Goal: Transaction & Acquisition: Purchase product/service

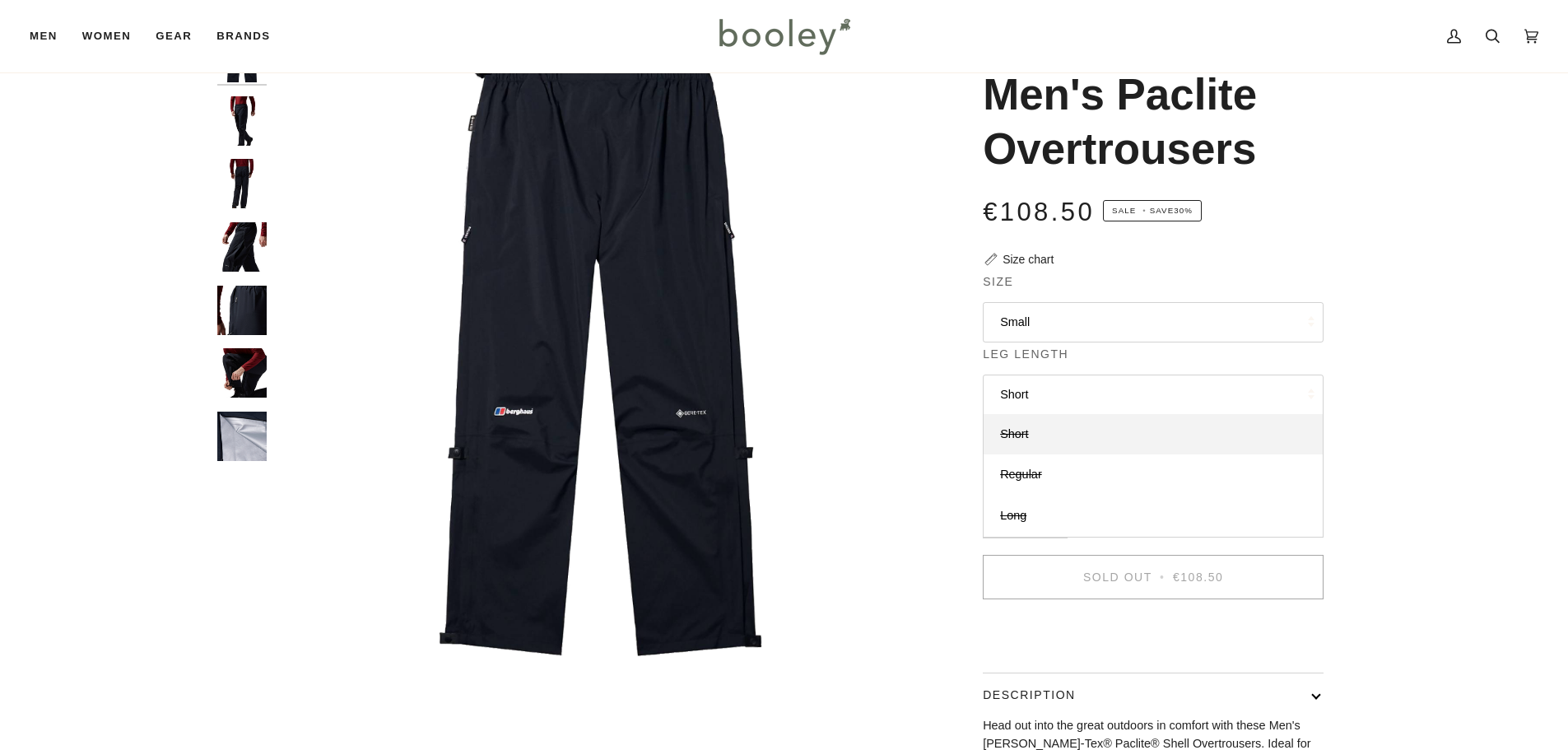
click at [1020, 331] on button "Small" at bounding box center [1153, 322] width 341 height 41
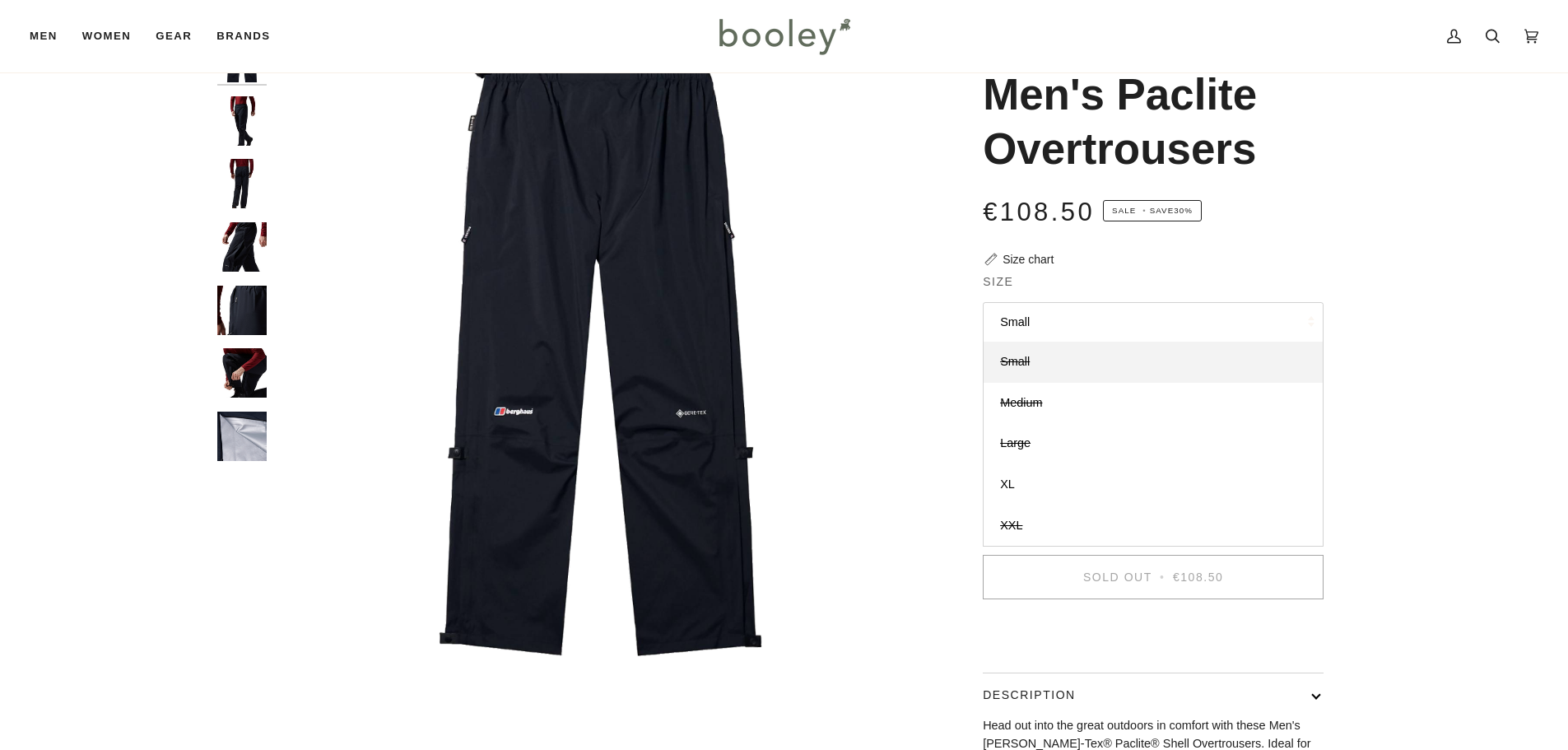
scroll to position [82, 0]
click at [998, 486] on link "XL" at bounding box center [1153, 484] width 339 height 41
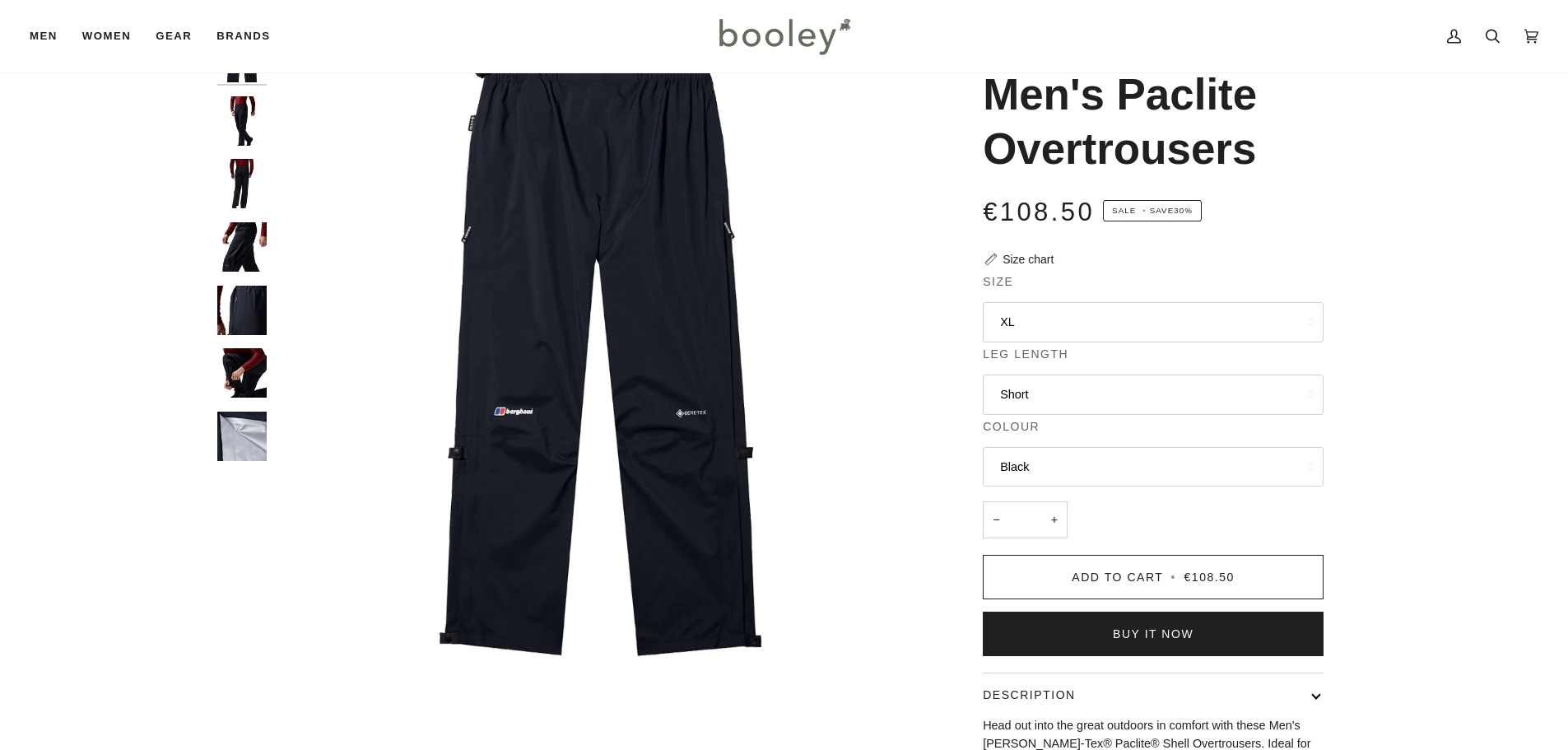
click at [1031, 393] on button "Short" at bounding box center [1153, 395] width 341 height 41
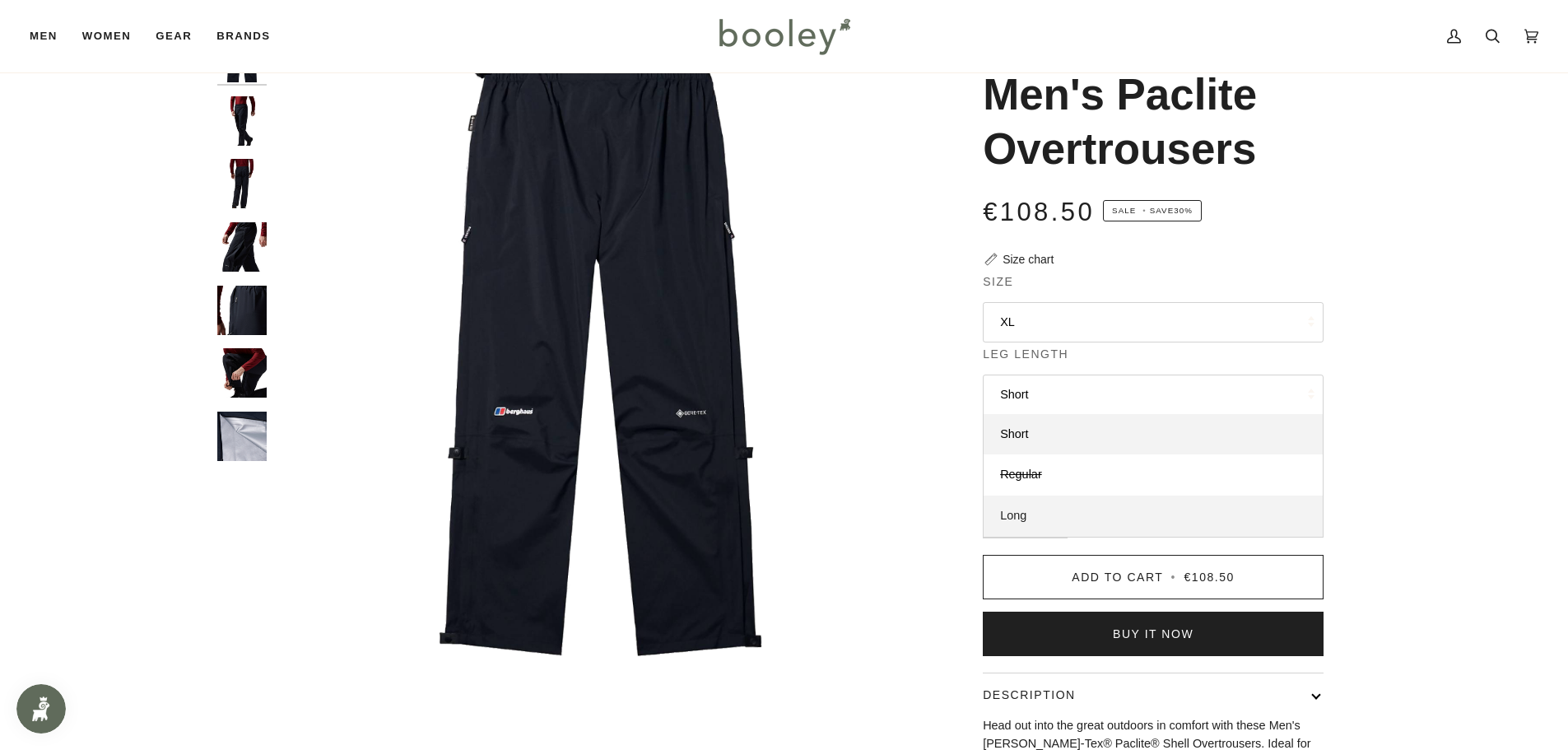
click at [1011, 513] on span "Long" at bounding box center [1012, 515] width 26 height 14
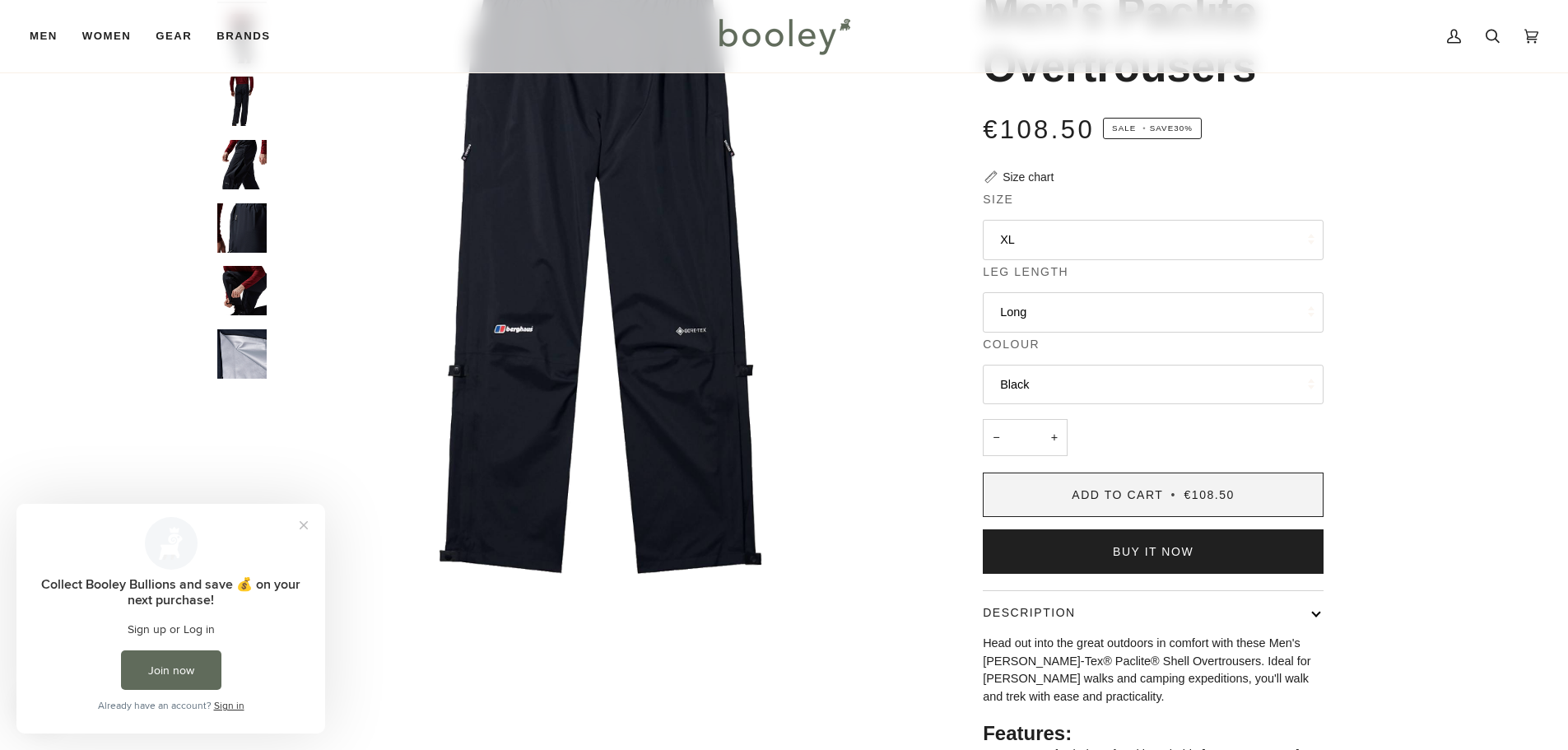
click at [1063, 505] on button "Add to Cart • €108.50" at bounding box center [1153, 495] width 341 height 44
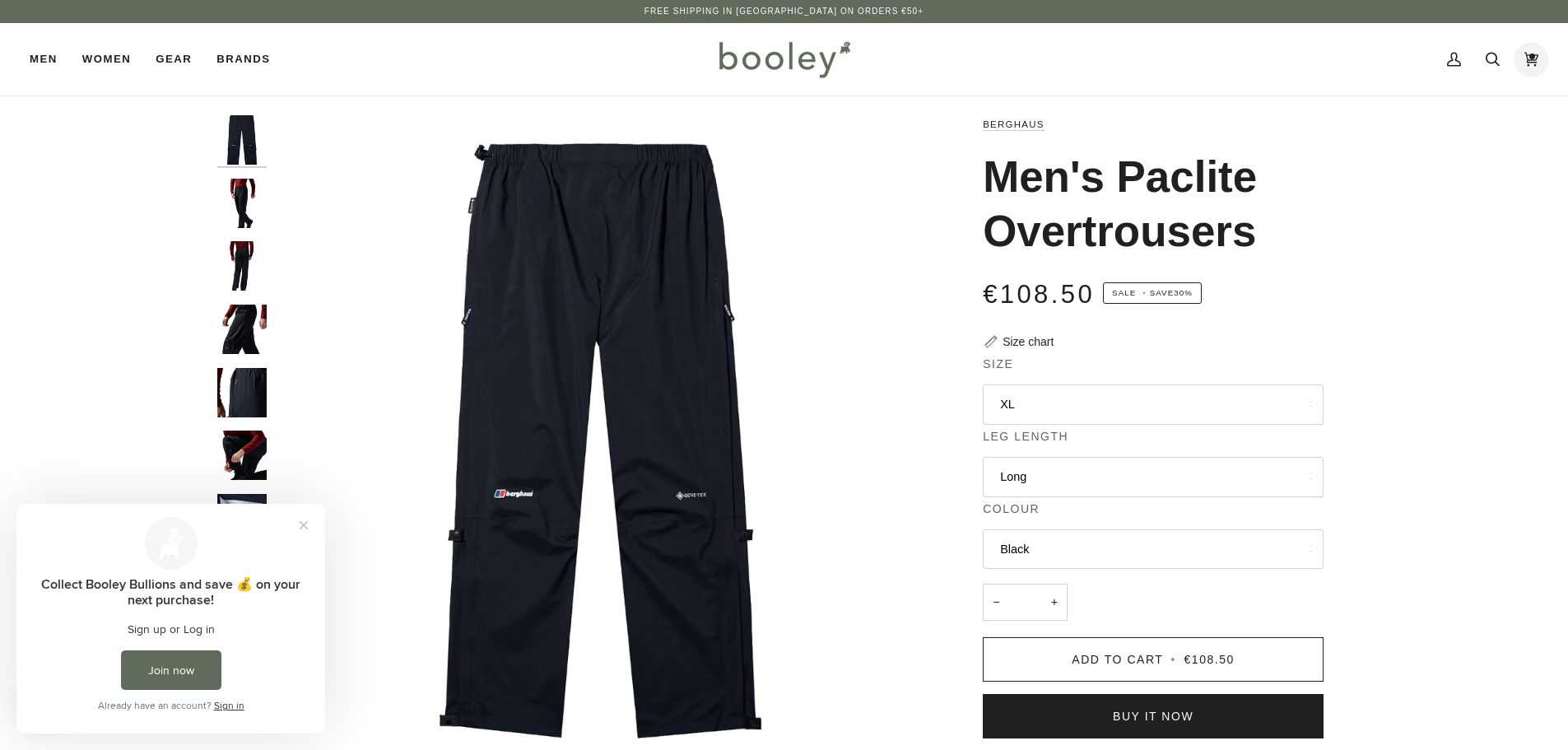
click at [1537, 59] on icon at bounding box center [1531, 59] width 14 height 14
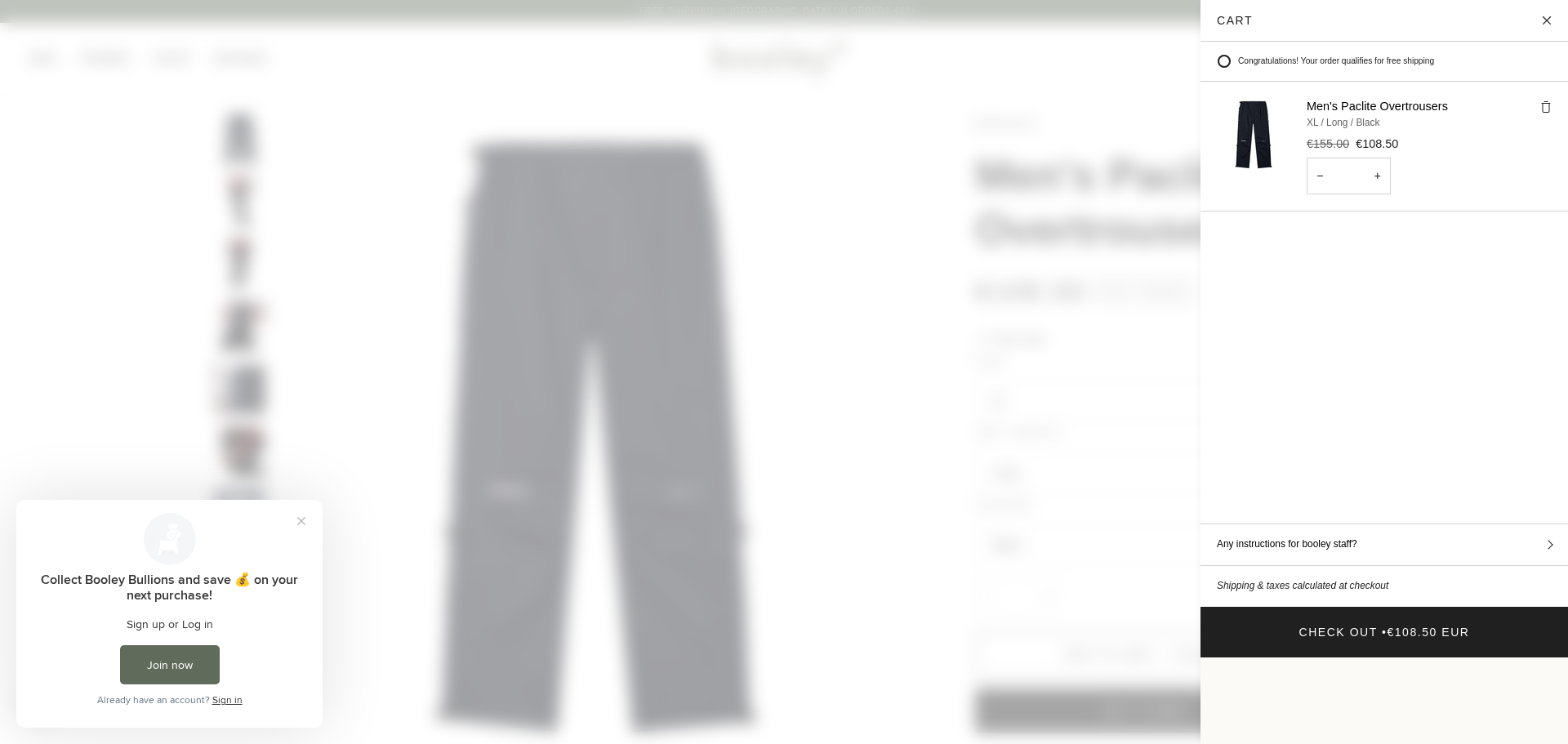
click at [1101, 325] on span at bounding box center [784, 372] width 1568 height 744
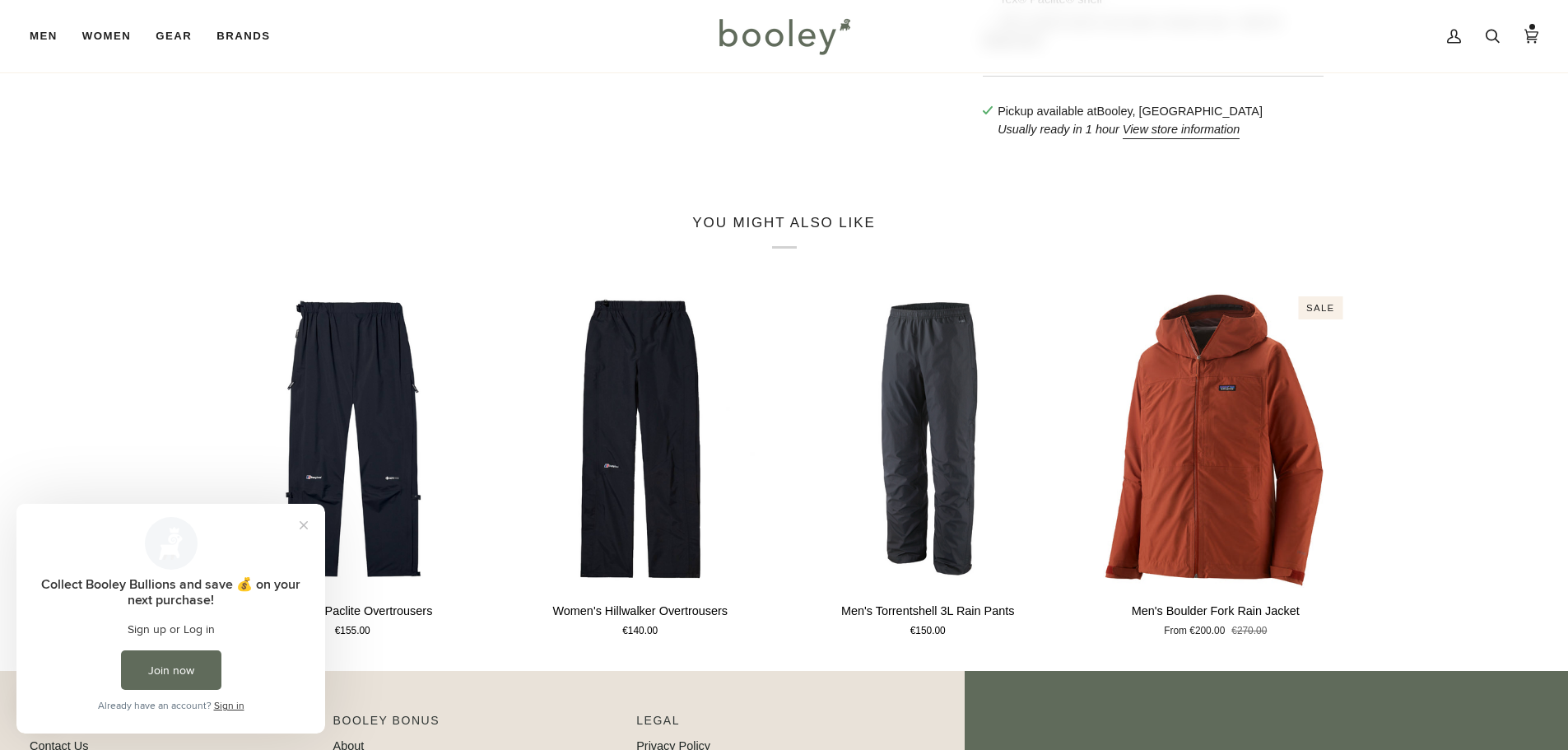
scroll to position [1292, 0]
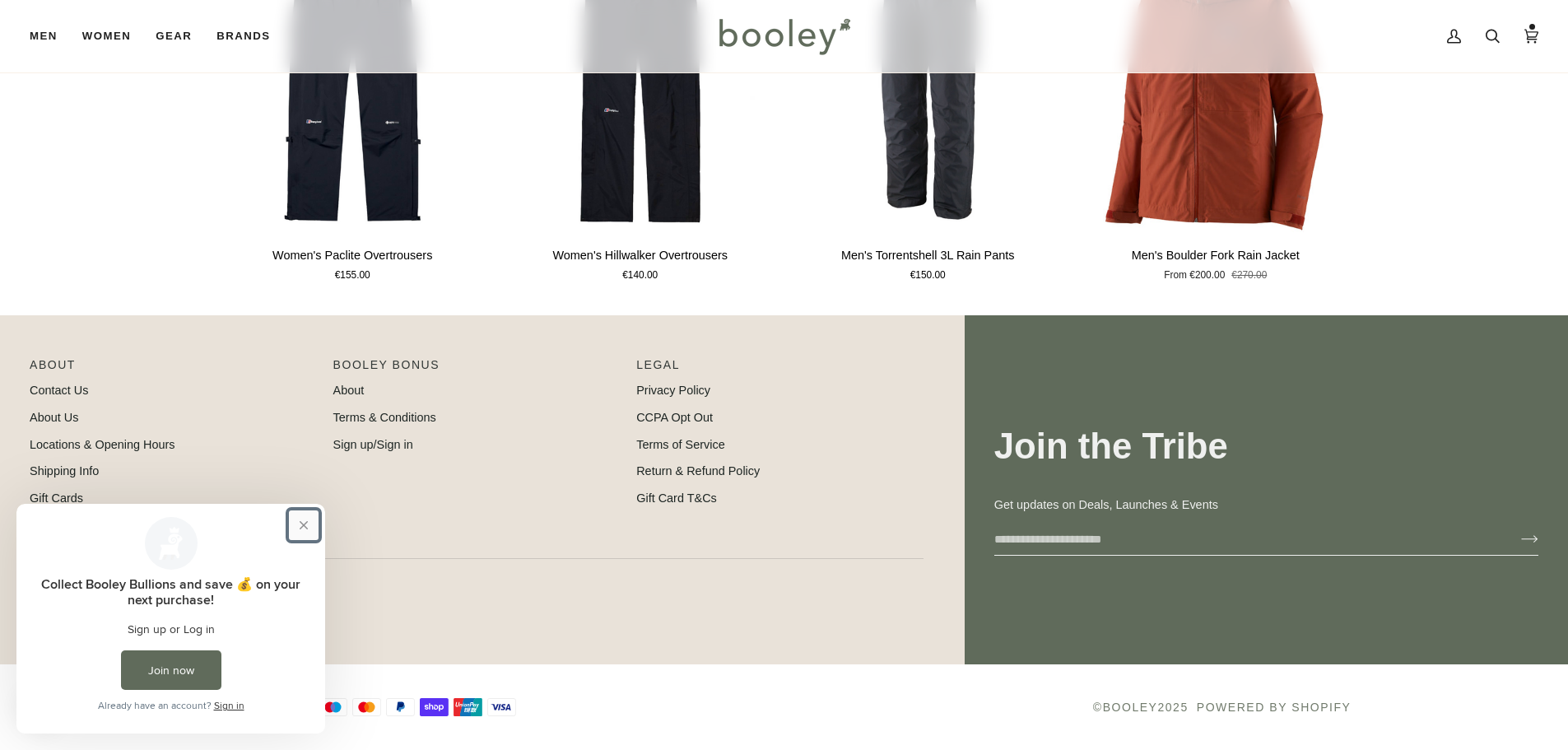
click at [311, 512] on button "Close prompt" at bounding box center [303, 524] width 30 height 30
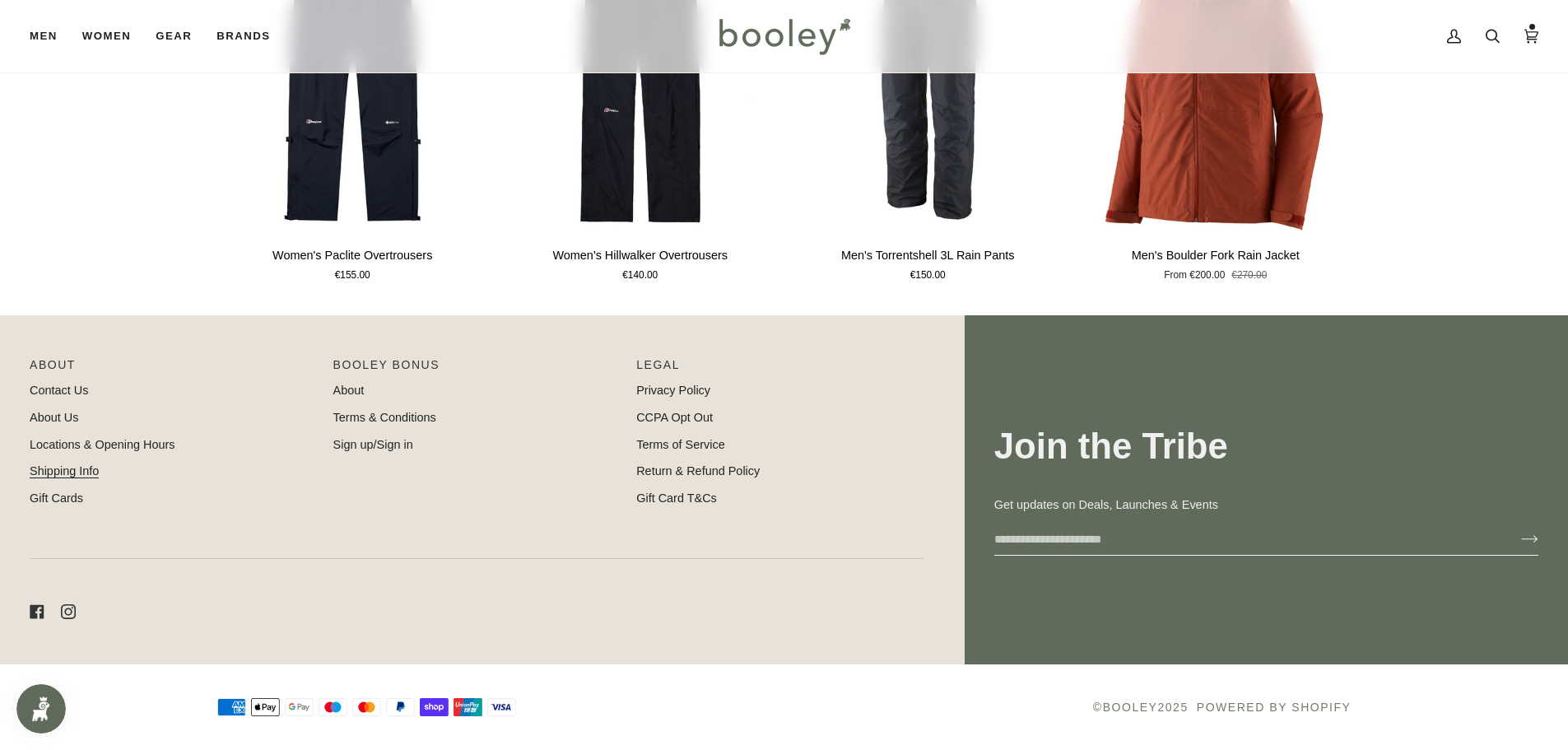
click at [71, 476] on link "Shipping Info" at bounding box center [64, 471] width 69 height 14
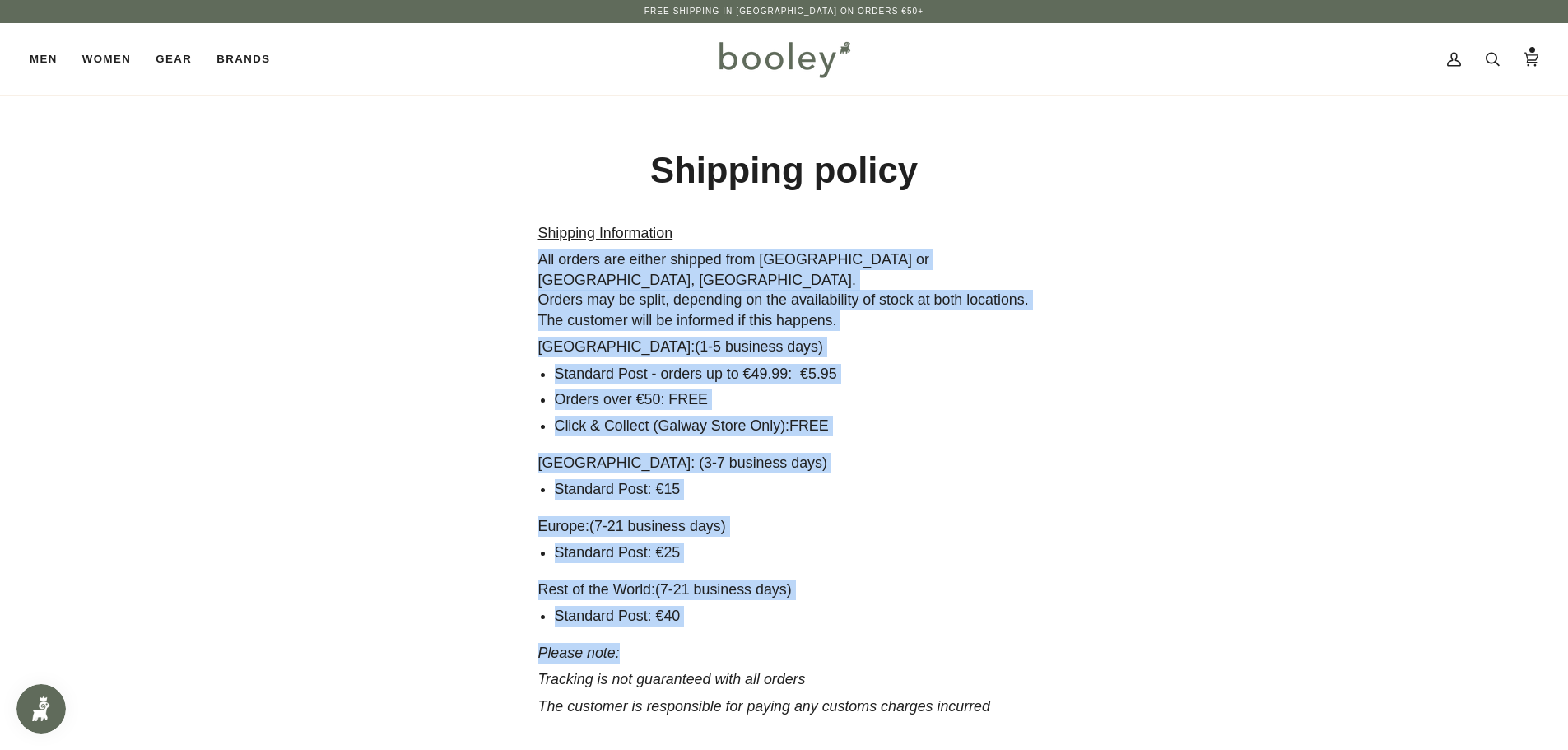
click at [927, 599] on div "Shipping Information All orders are either shipped from Galway or Athlone, Repu…" at bounding box center [784, 483] width 492 height 520
click at [1536, 48] on icon at bounding box center [1531, 59] width 14 height 25
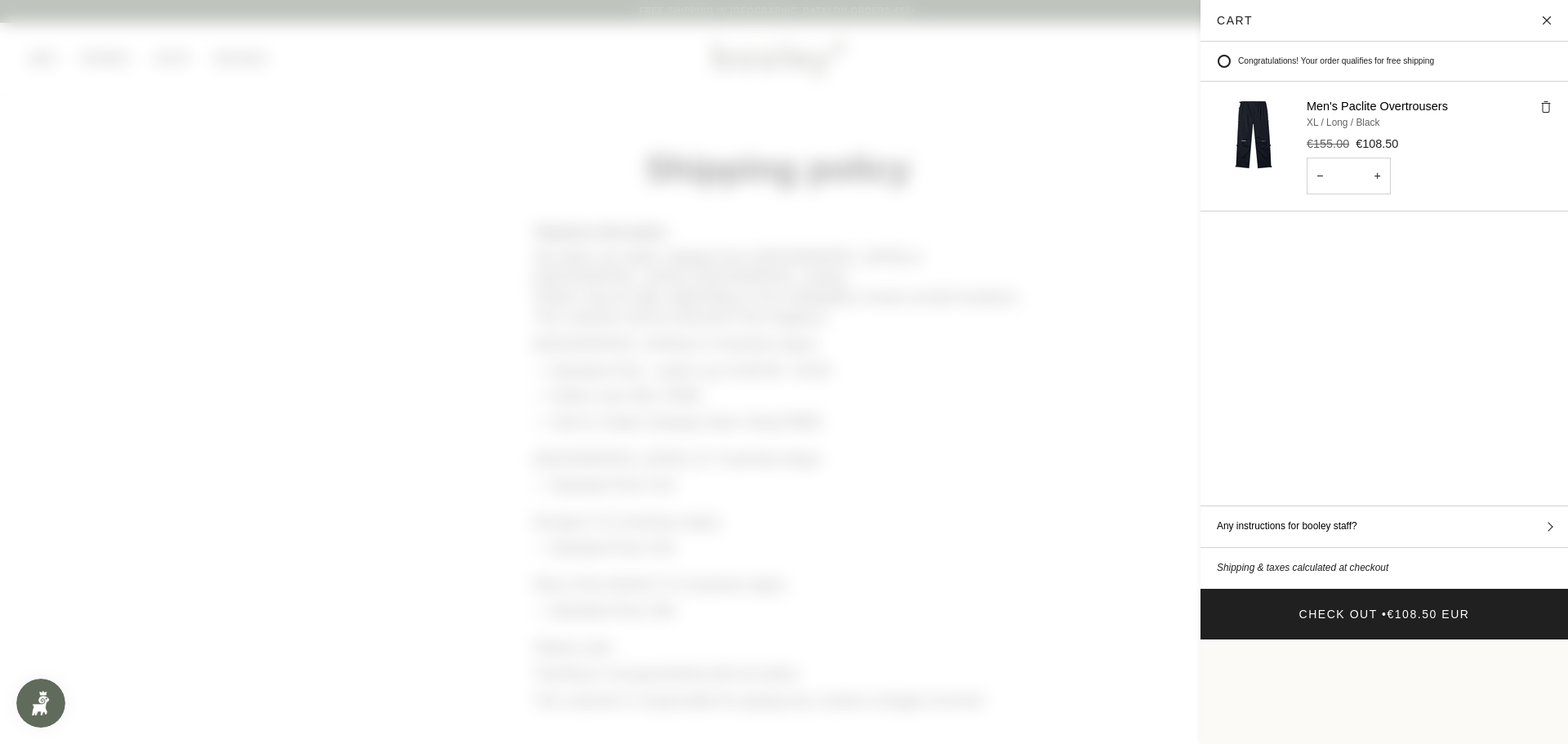
click at [1085, 271] on span at bounding box center [784, 372] width 1568 height 744
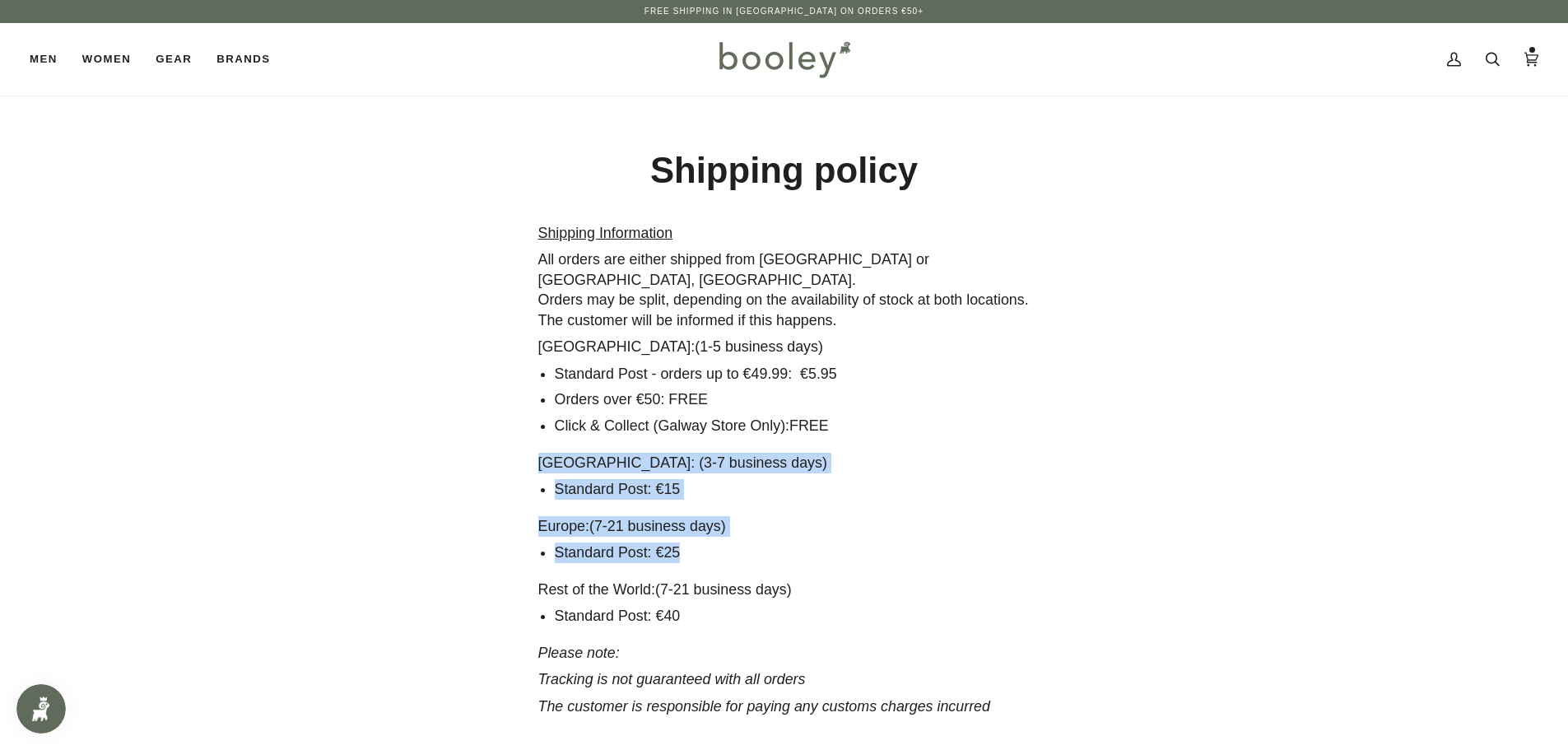
drag, startPoint x: 538, startPoint y: 439, endPoint x: 776, endPoint y: 528, distance: 254.1
click at [776, 528] on div "Shipping Information All orders are either shipped from Galway or Athlone, Repu…" at bounding box center [784, 483] width 492 height 520
click at [1534, 60] on icon at bounding box center [1531, 59] width 14 height 14
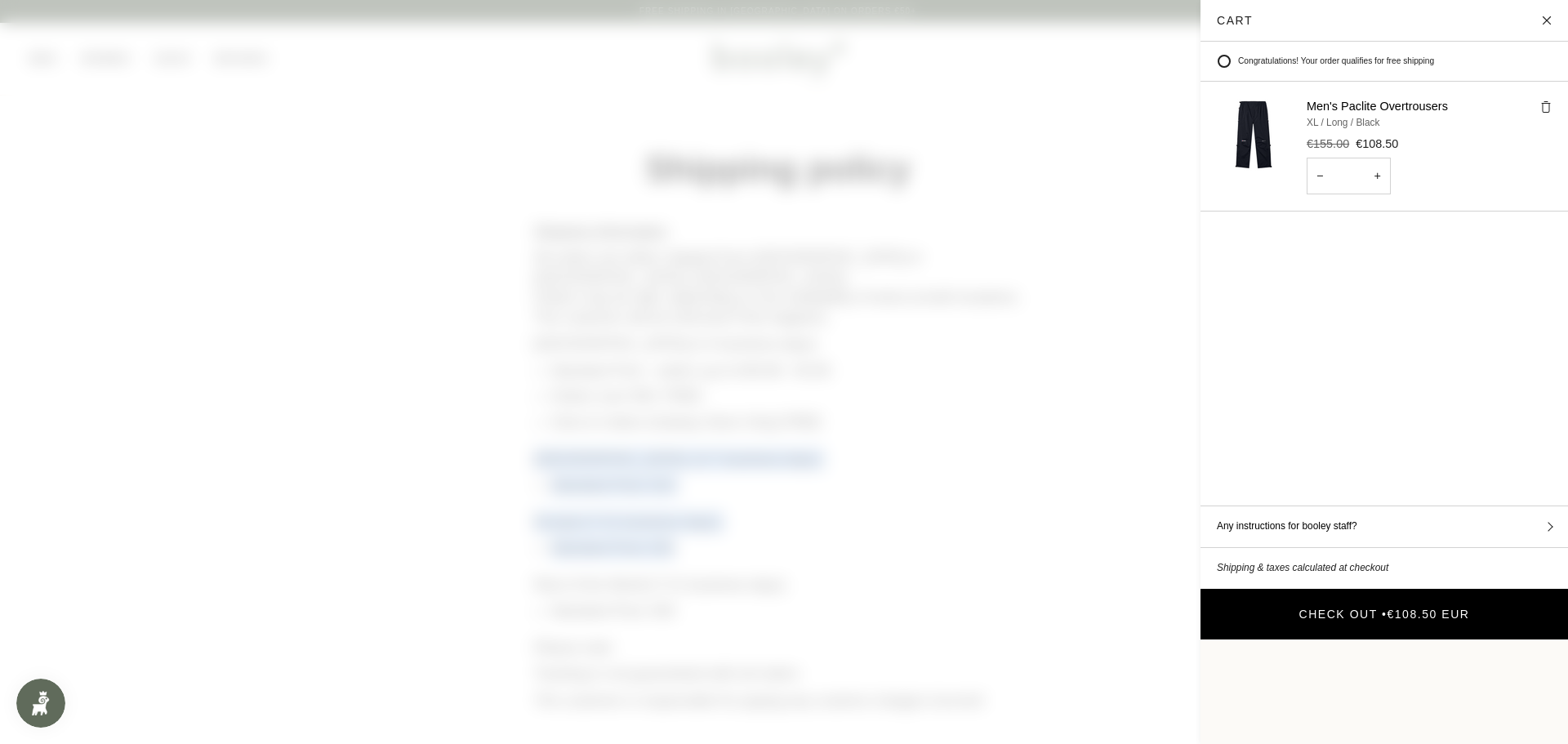
click at [1293, 588] on button "Check Out • €108.50 EUR" at bounding box center [1384, 614] width 367 height 50
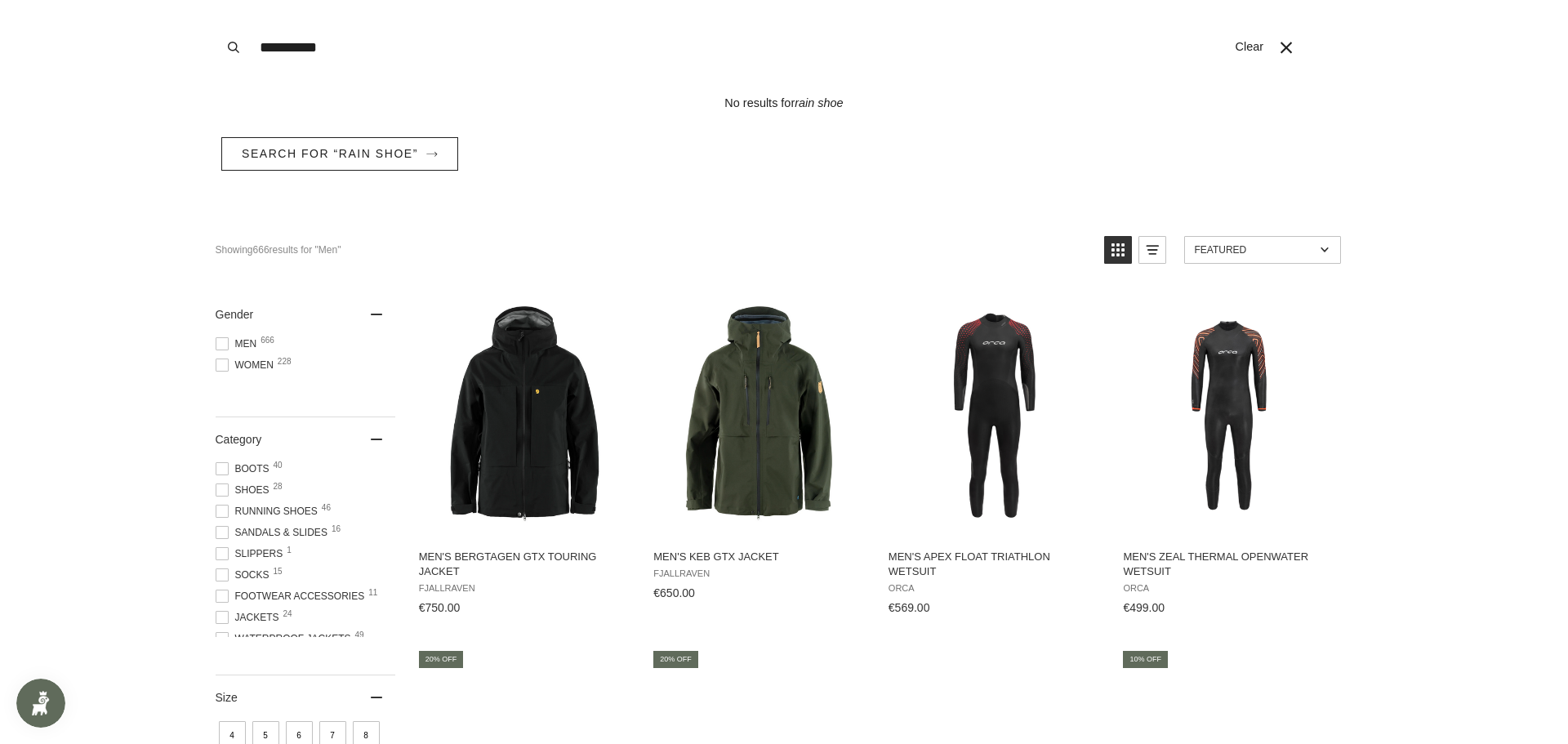
type input "**********"
click at [216, 0] on button "Search" at bounding box center [233, 47] width 36 height 95
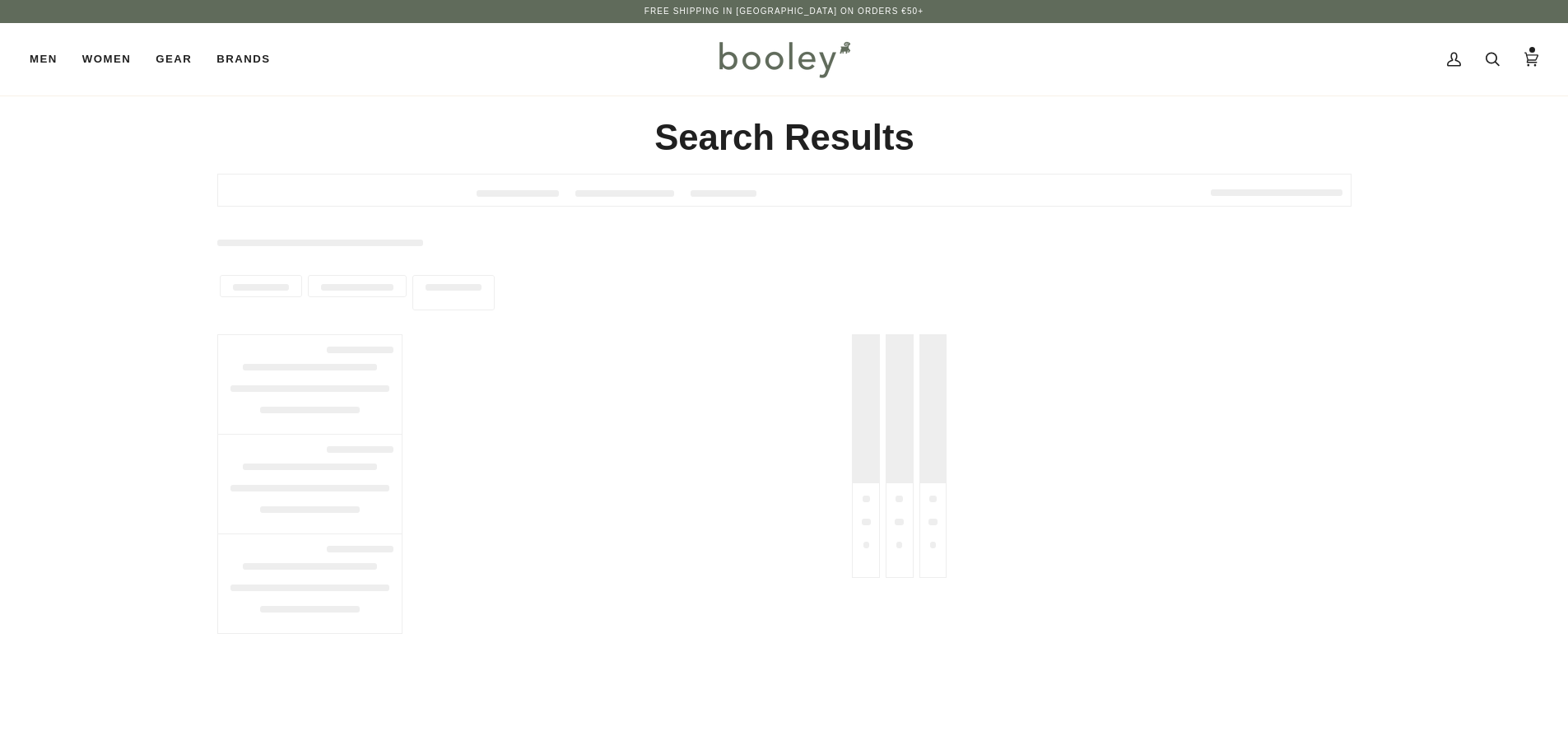
type input "**********"
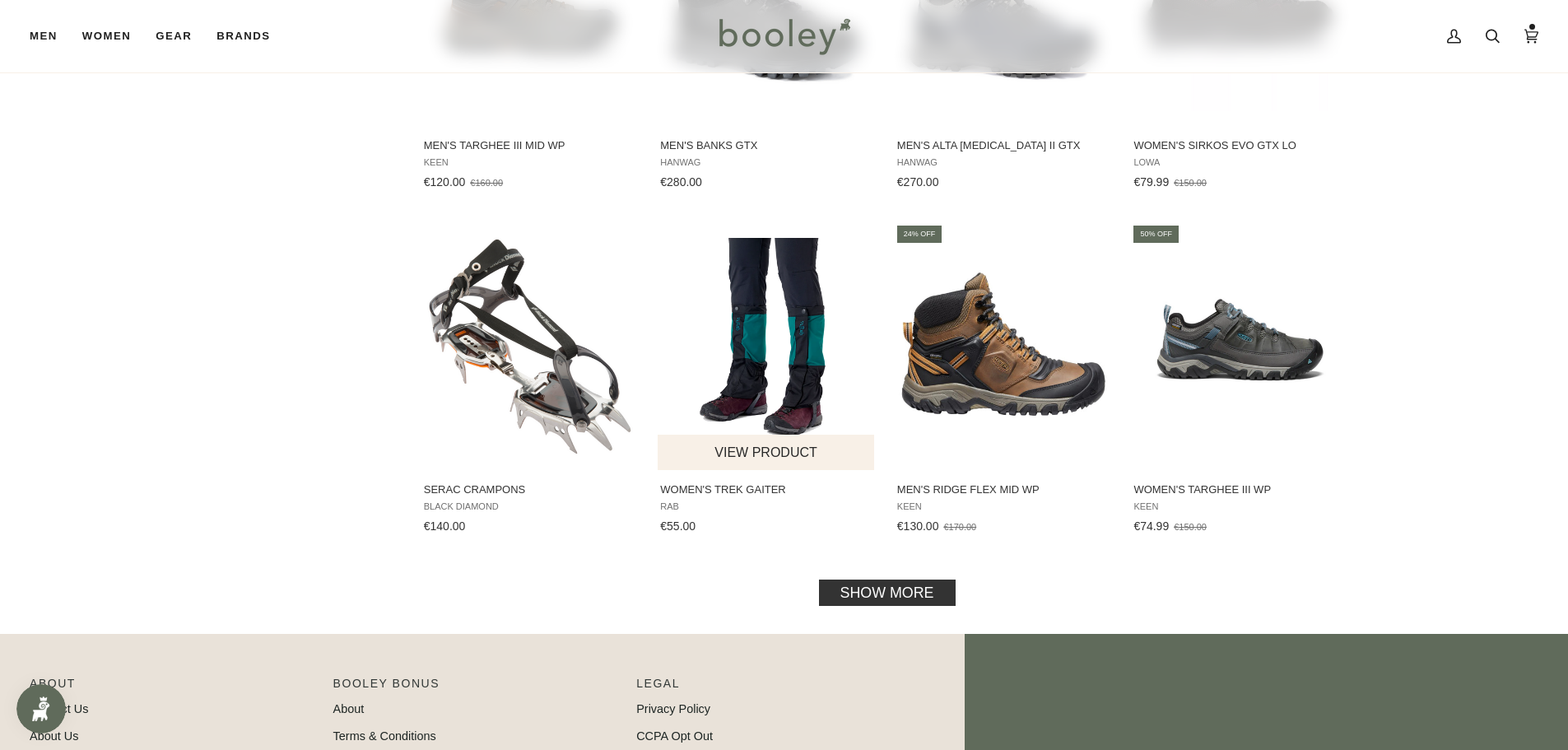
scroll to position [1399, 0]
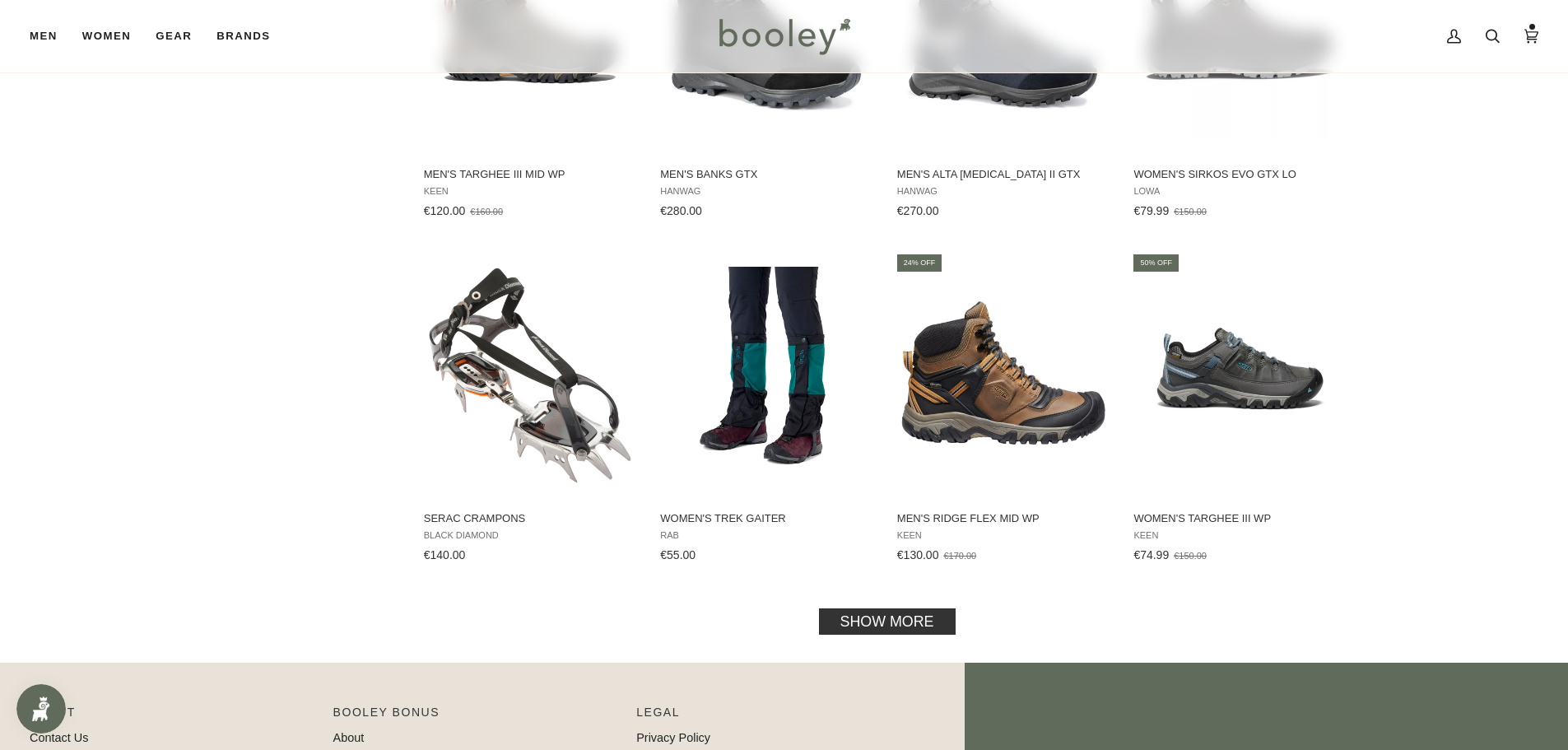
click at [913, 622] on link "Show more" at bounding box center [886, 620] width 137 height 26
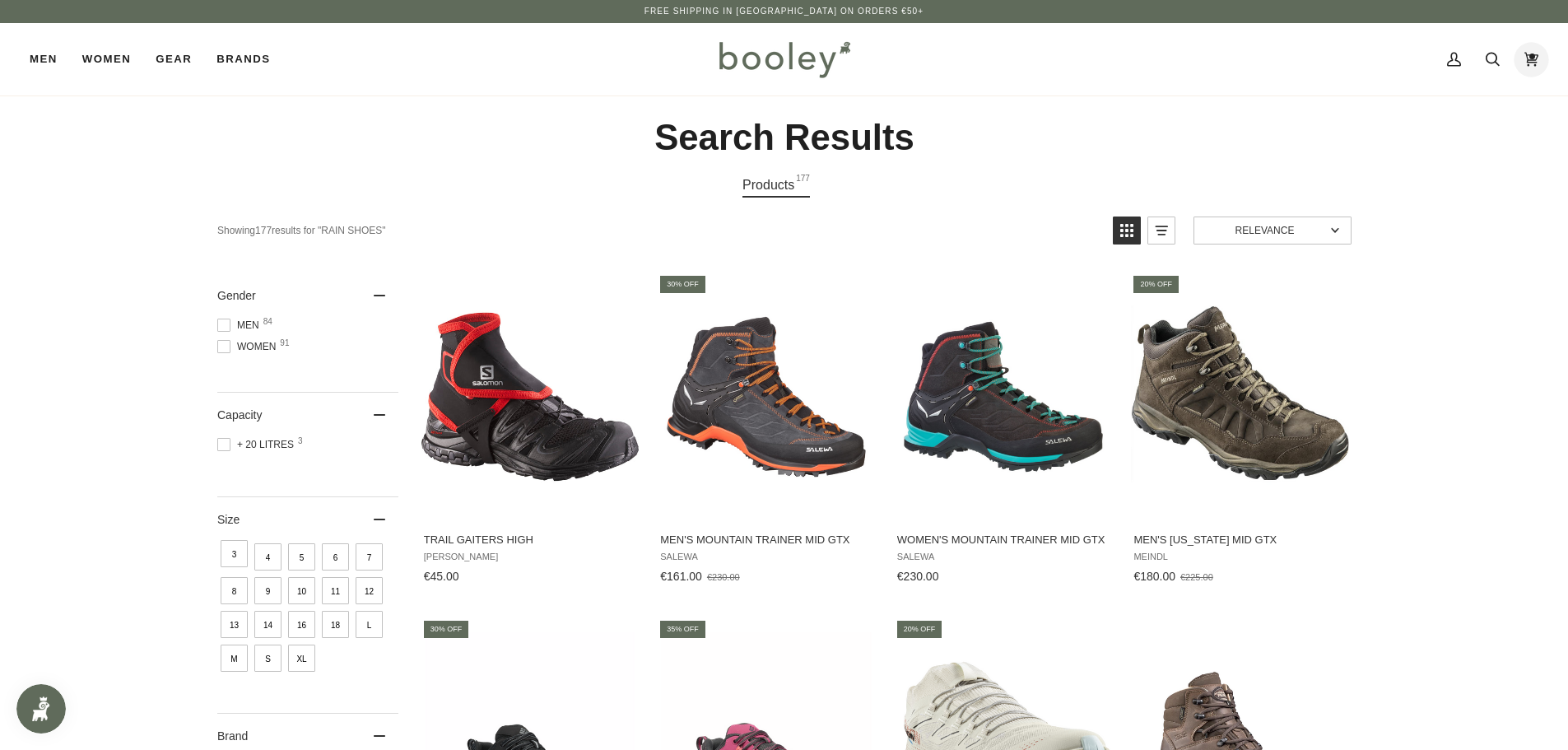
click at [1543, 61] on link "Cart €108.50 (1)" at bounding box center [1532, 59] width 39 height 72
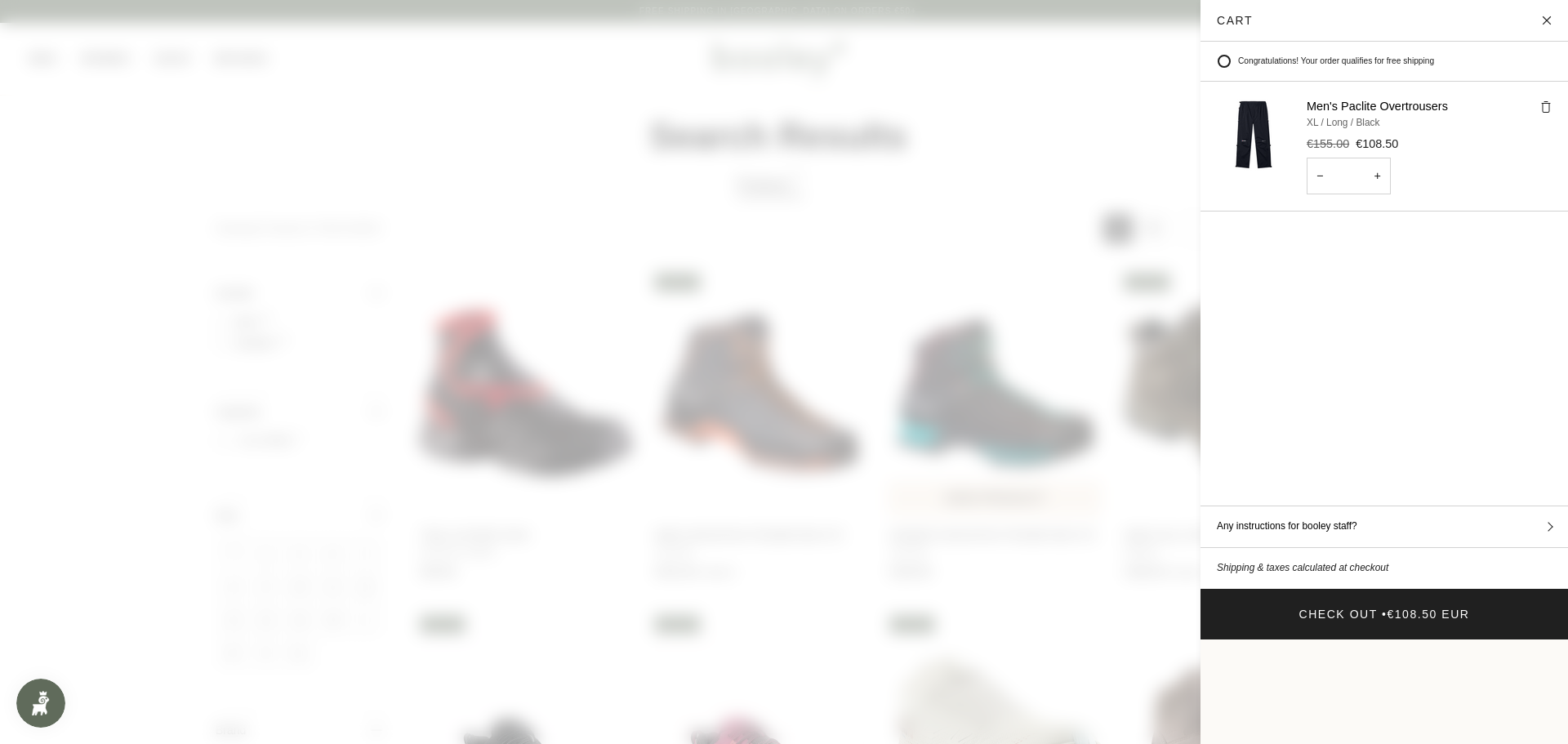
click at [898, 313] on span at bounding box center [784, 372] width 1568 height 744
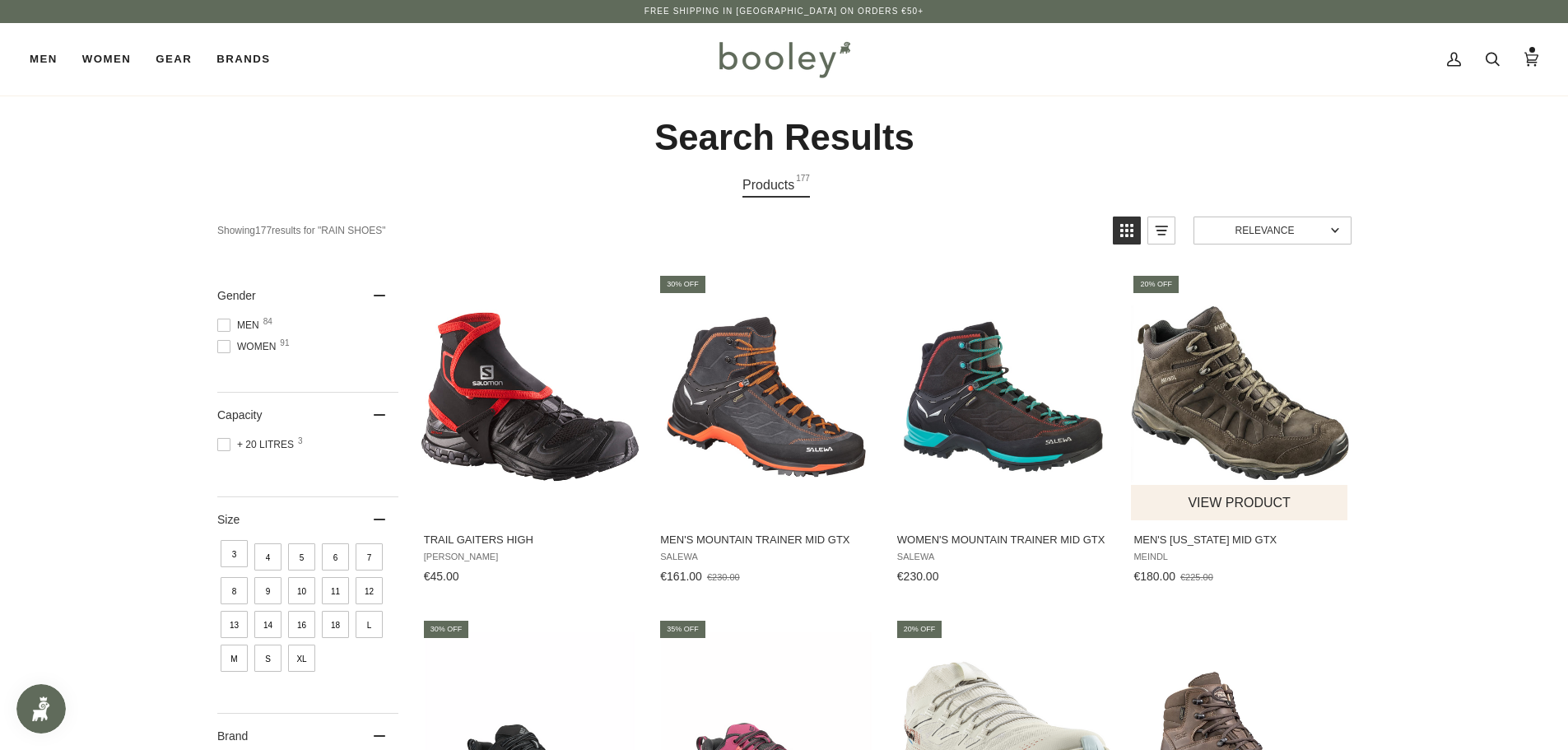
drag, startPoint x: 1133, startPoint y: 577, endPoint x: 1164, endPoint y: 574, distance: 31.1
click at [1163, 574] on span "Men's Nebraska Mid GTX Meindl €180.00 €225.00 View product" at bounding box center [1240, 554] width 218 height 69
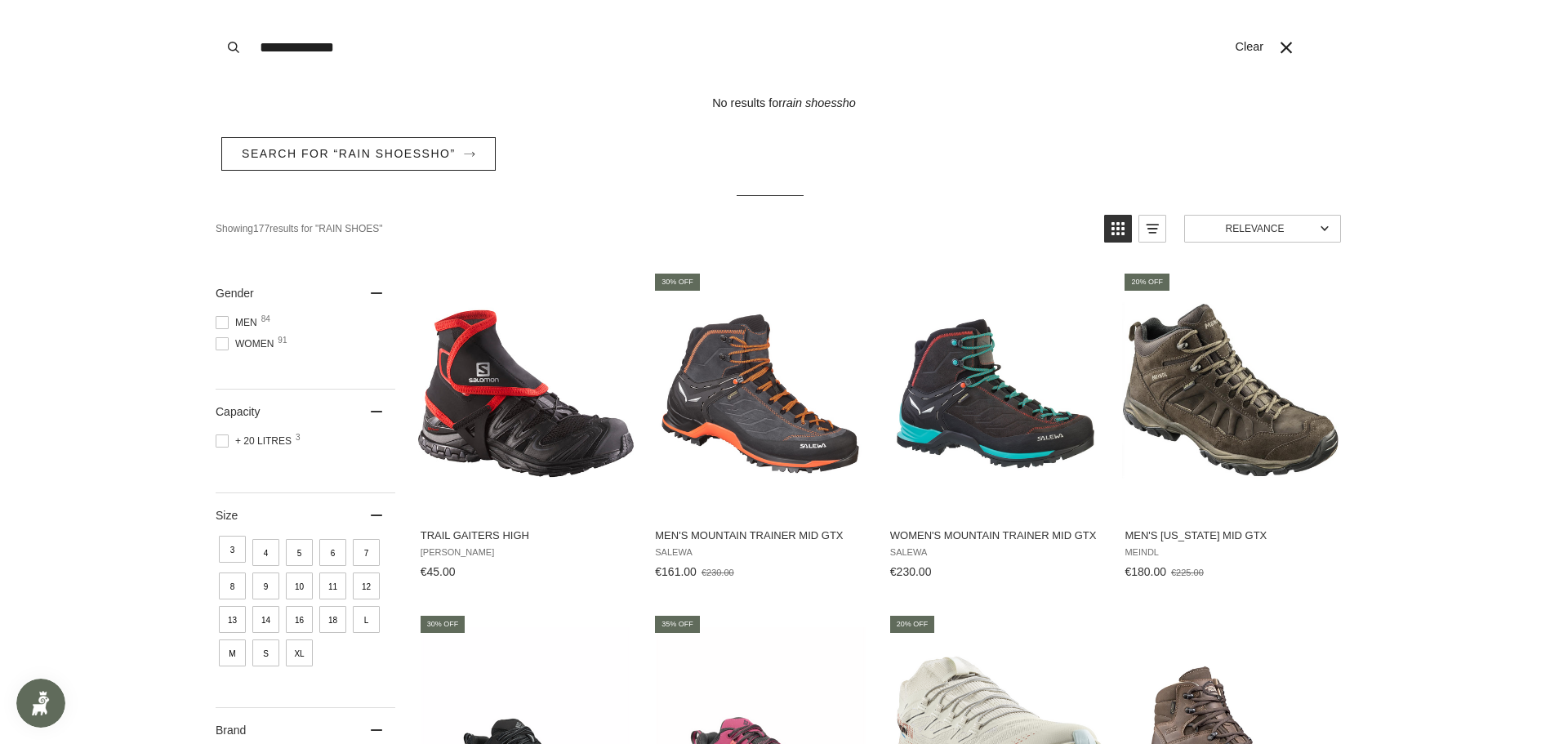
drag, startPoint x: 259, startPoint y: 32, endPoint x: 233, endPoint y: 27, distance: 26.5
click at [233, 27] on div "**********" at bounding box center [744, 47] width 1057 height 95
type input "*"
type input "**********"
click at [216, 0] on button "Search" at bounding box center [233, 47] width 36 height 95
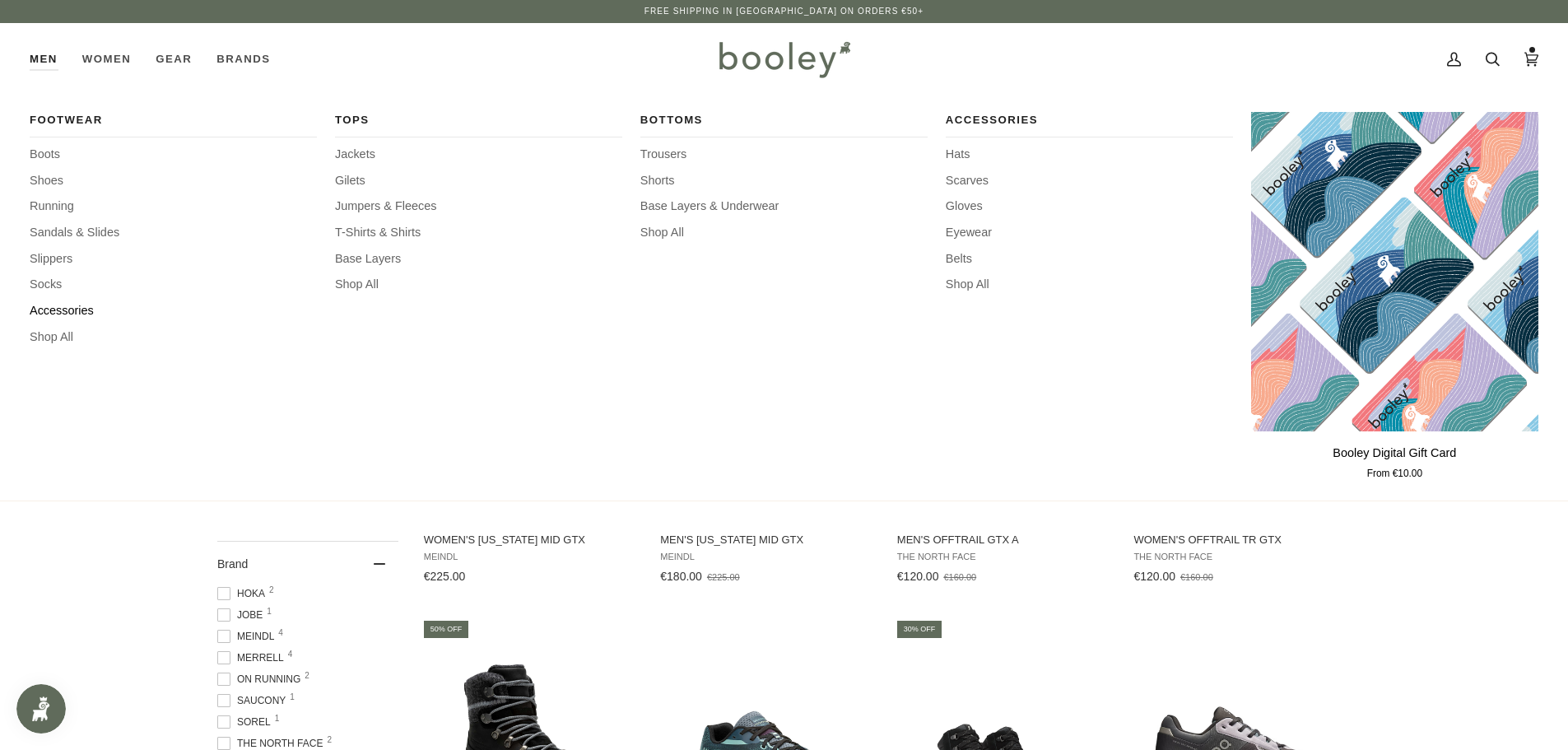
click at [70, 311] on span "Accessories" at bounding box center [173, 311] width 287 height 18
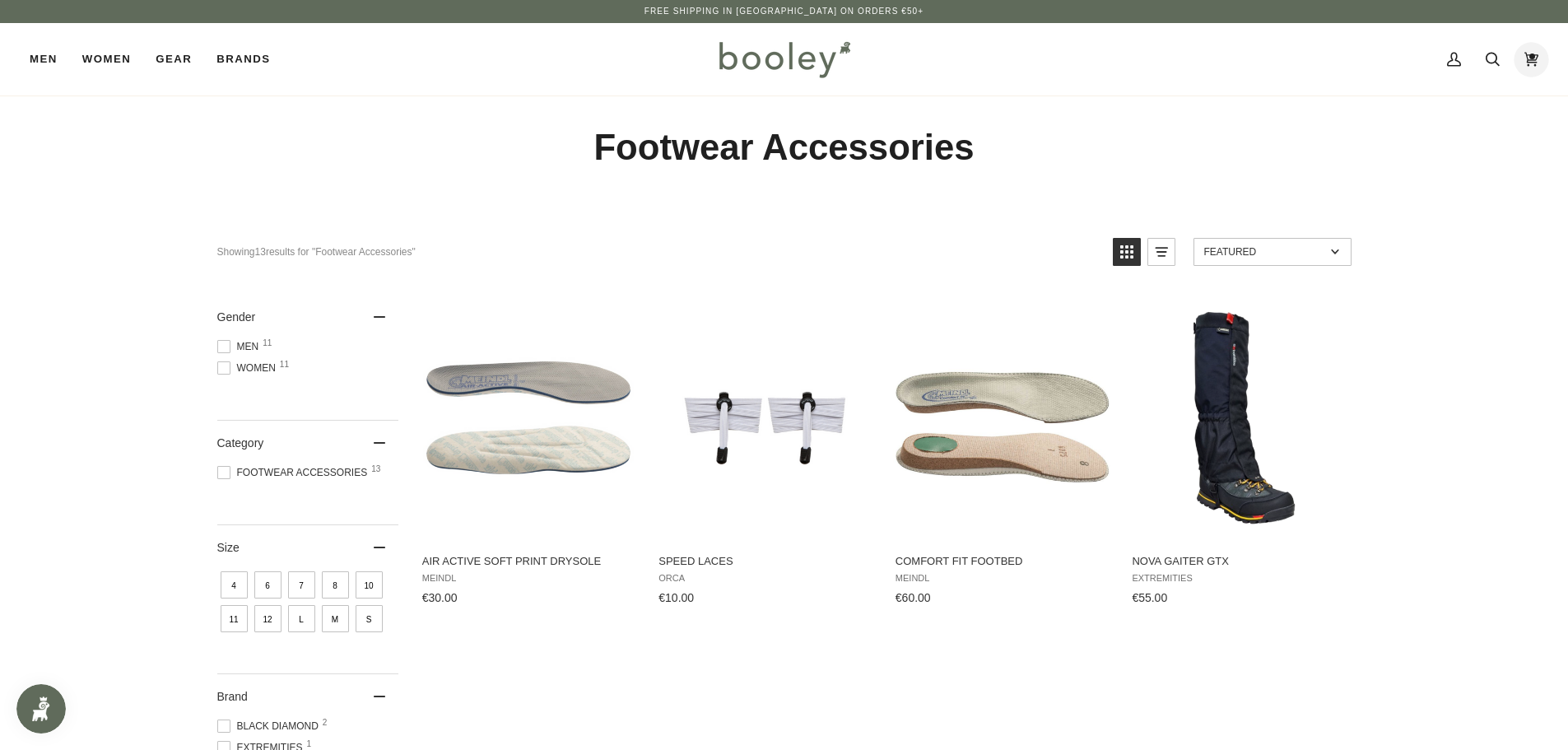
drag, startPoint x: 1526, startPoint y: 66, endPoint x: 1517, endPoint y: 57, distance: 12.7
click at [1526, 65] on icon at bounding box center [1531, 59] width 14 height 25
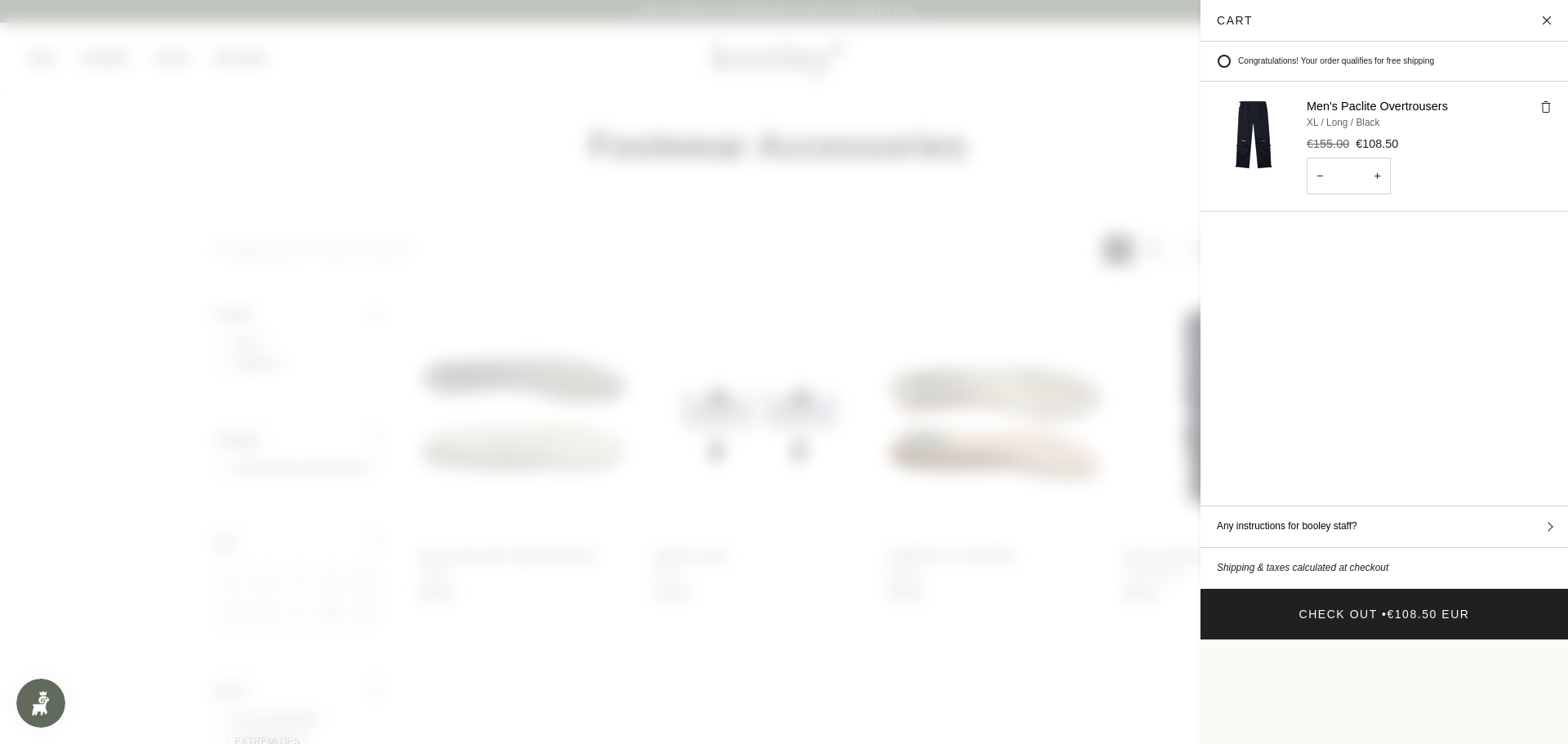
click at [1316, 103] on link "Men's Paclite Overtrousers" at bounding box center [1378, 106] width 141 height 13
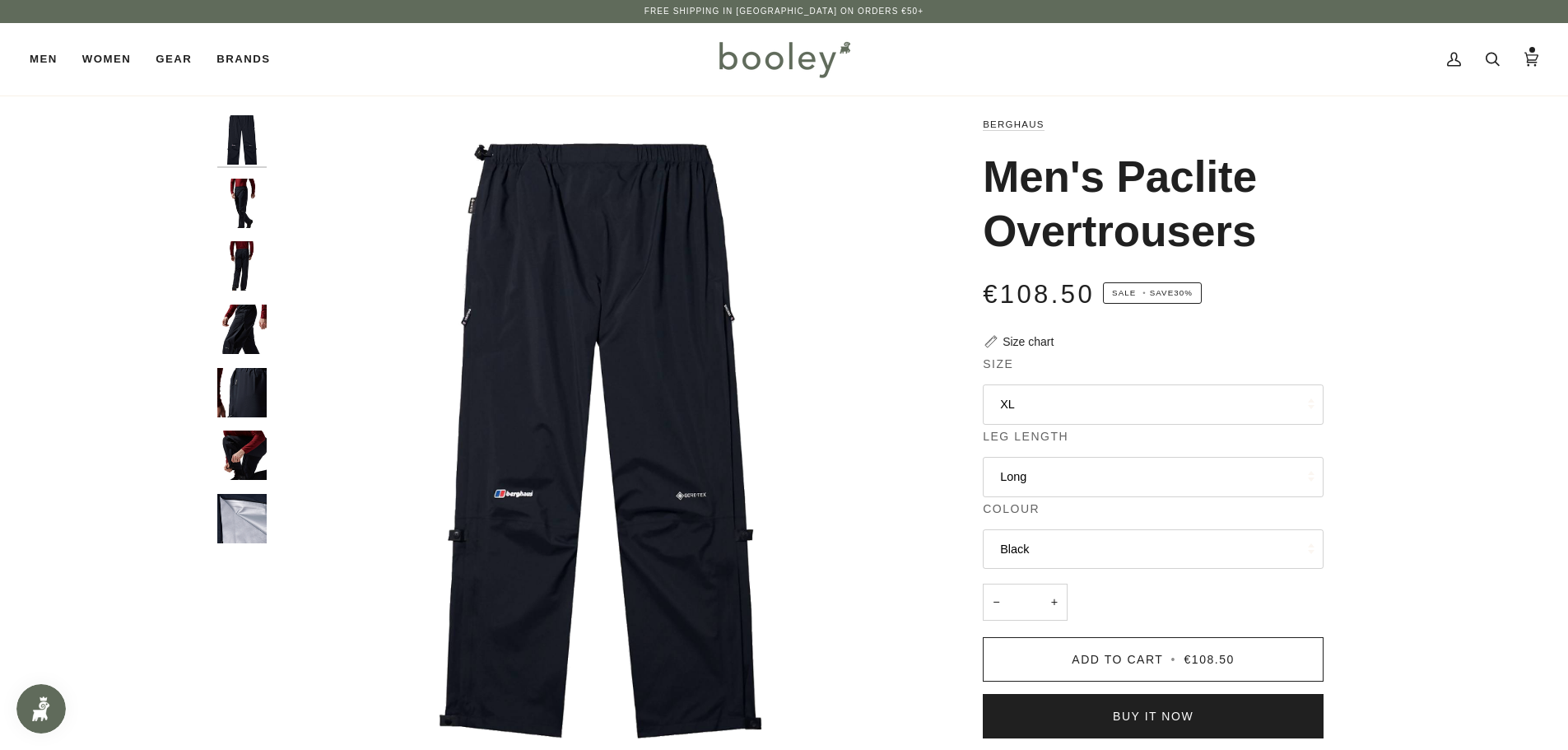
click at [1021, 569] on button "Black" at bounding box center [1153, 550] width 341 height 41
click at [1020, 569] on button "Black" at bounding box center [1153, 550] width 341 height 41
drag, startPoint x: 988, startPoint y: 516, endPoint x: 999, endPoint y: 516, distance: 11.0
click at [999, 497] on button "Long" at bounding box center [1153, 477] width 341 height 41
click at [998, 497] on button "Long" at bounding box center [1153, 477] width 341 height 41
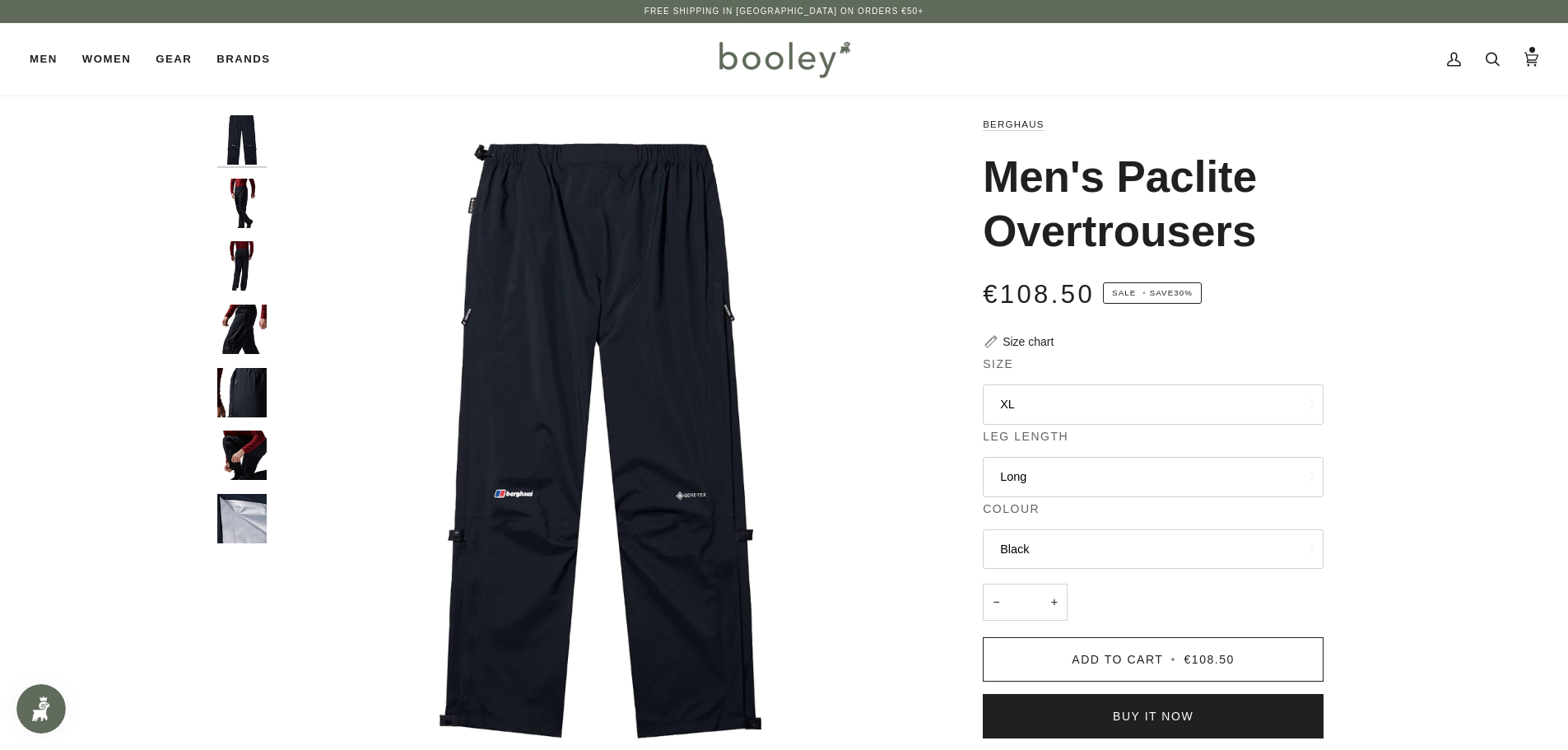
click at [1018, 424] on button "XL" at bounding box center [1153, 405] width 341 height 41
click at [970, 431] on div "Berghaus Men's Paclite Overtrousers €108.50 Sale • Save 30% Size chart Size XL …" at bounding box center [1138, 603] width 370 height 976
click at [1022, 350] on div "Size chart" at bounding box center [1028, 342] width 51 height 17
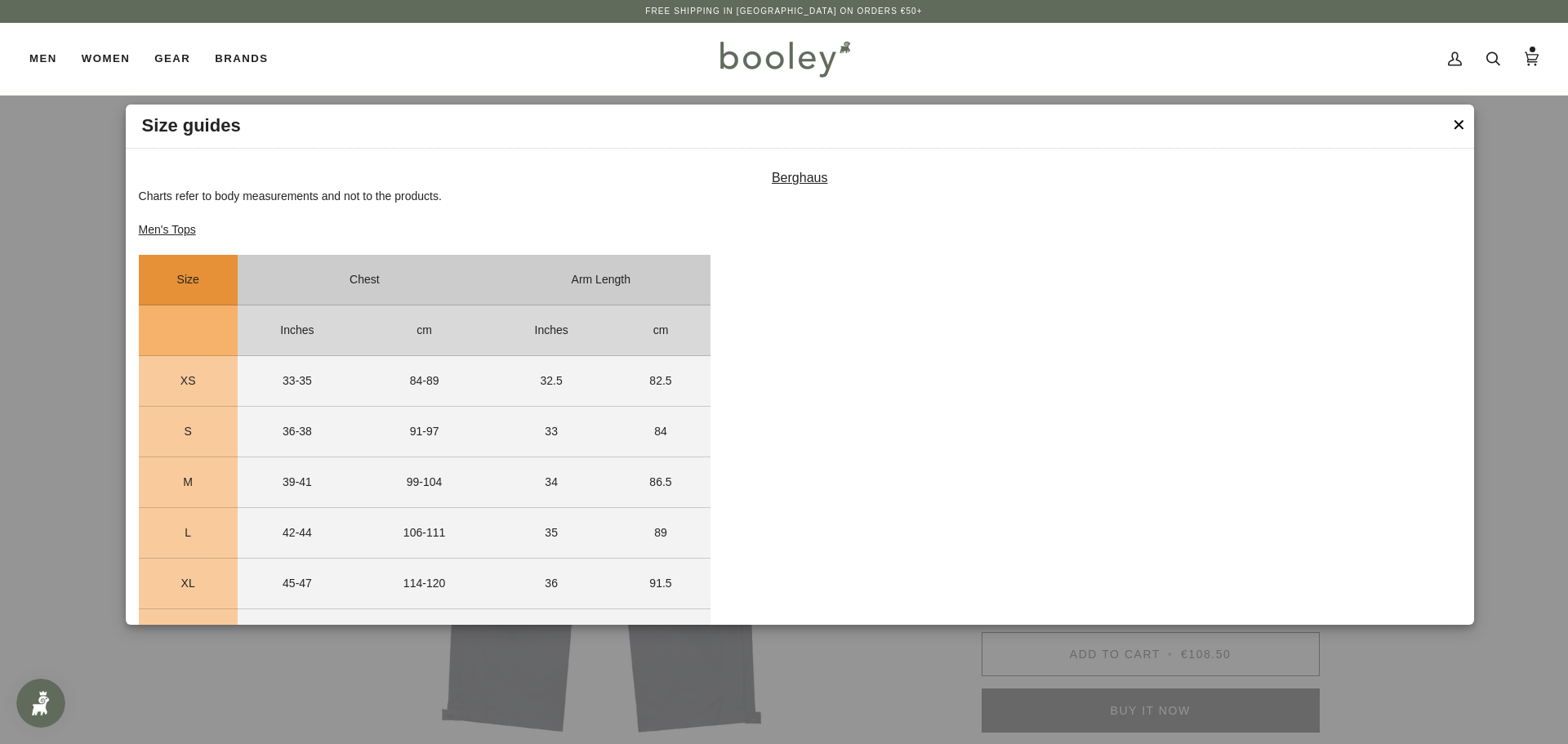
click at [778, 176] on strong "Berghaus" at bounding box center [800, 178] width 56 height 13
click at [1459, 120] on button "✕" at bounding box center [1459, 125] width 13 height 24
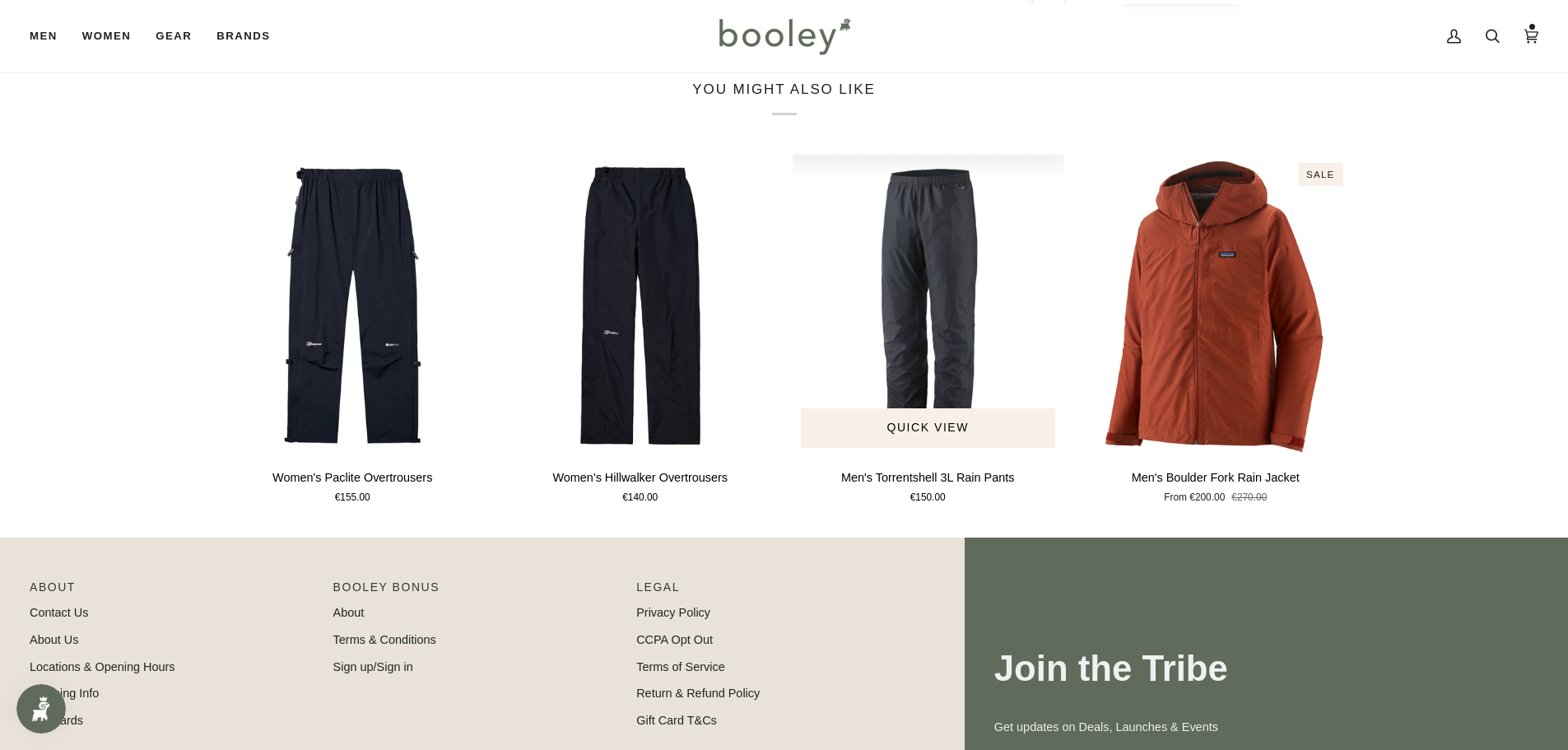
scroll to position [1329, 0]
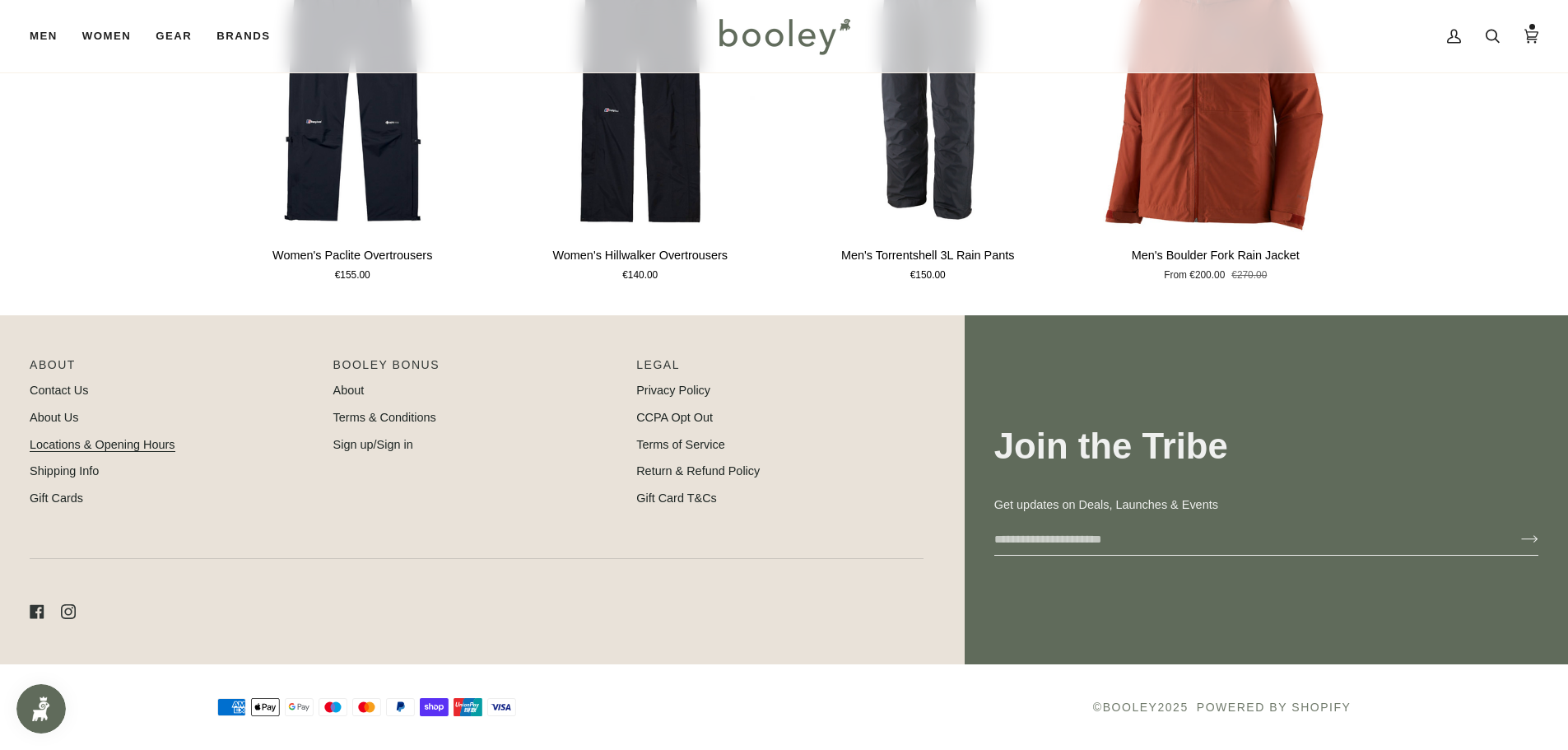
click at [59, 439] on link "Locations & Opening Hours" at bounding box center [103, 445] width 146 height 14
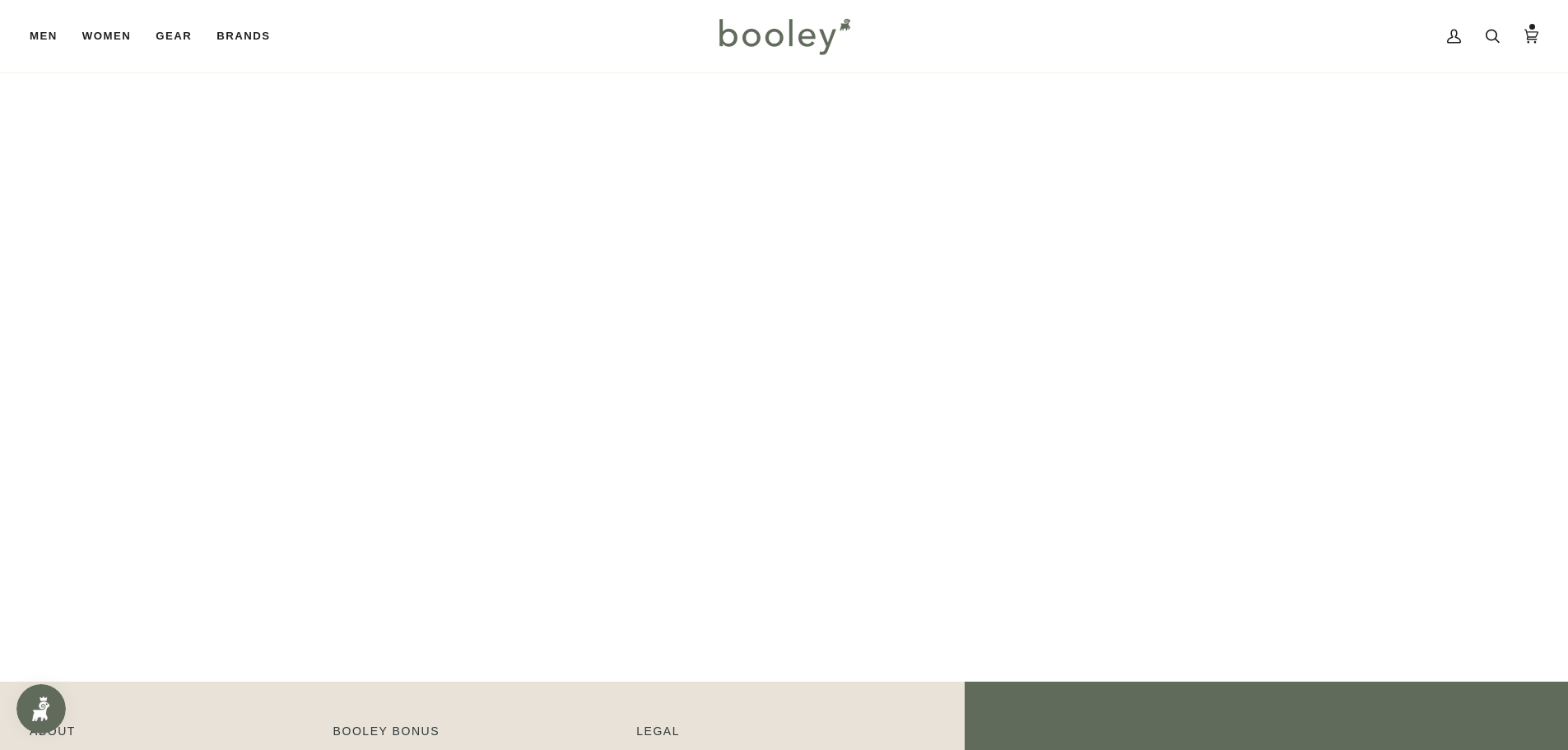
scroll to position [82, 0]
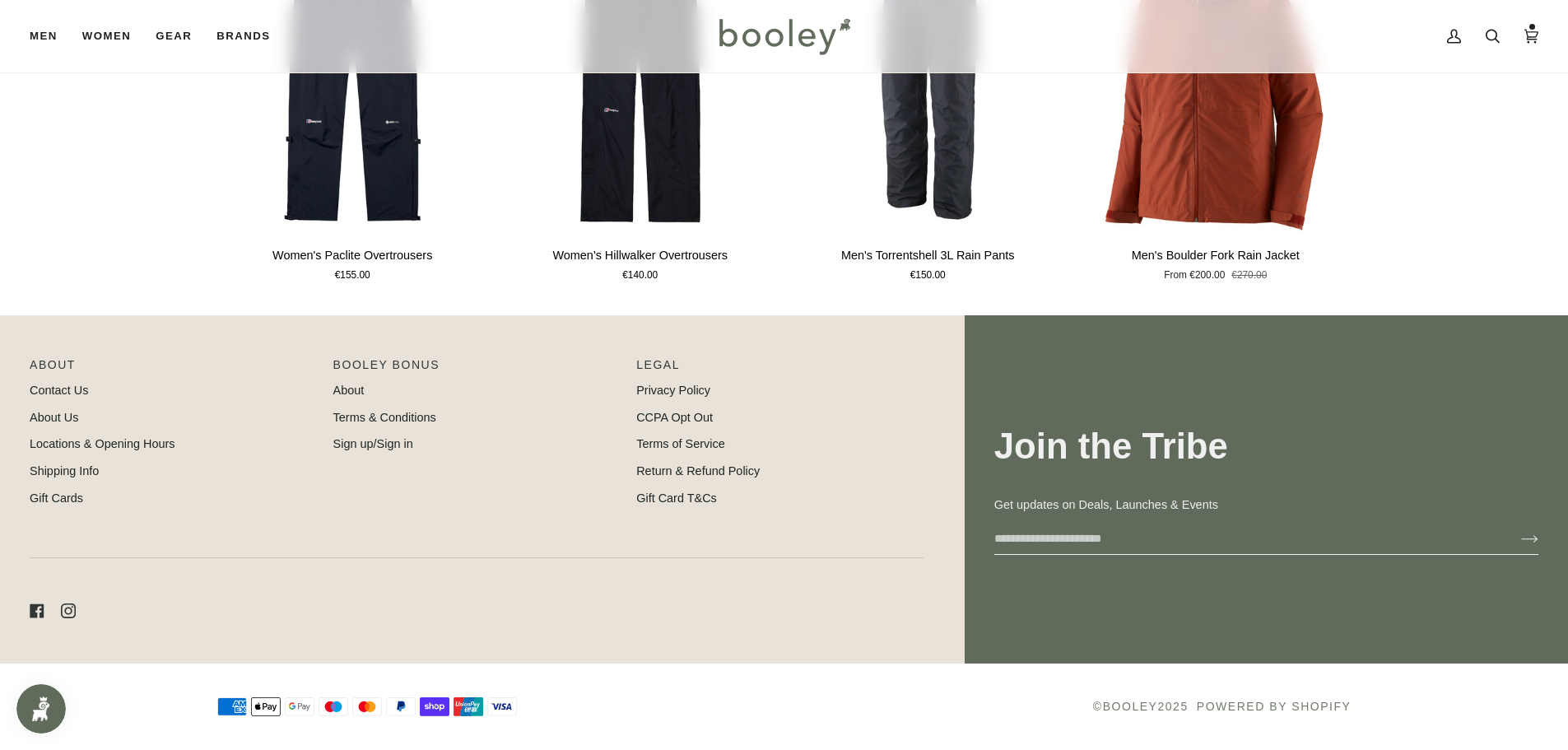
scroll to position [1323, 0]
click at [69, 391] on link "Contact Us" at bounding box center [59, 390] width 59 height 14
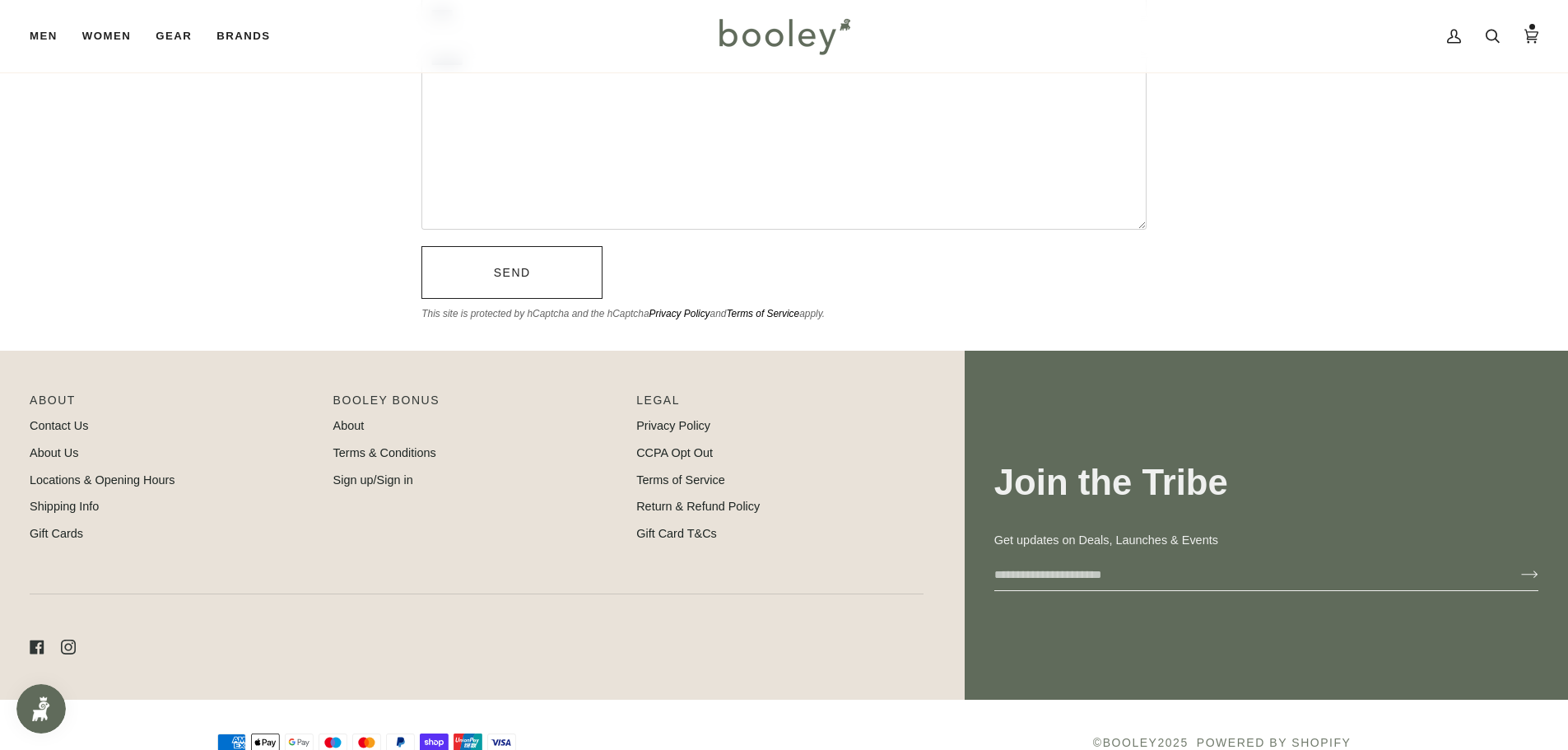
scroll to position [494, 0]
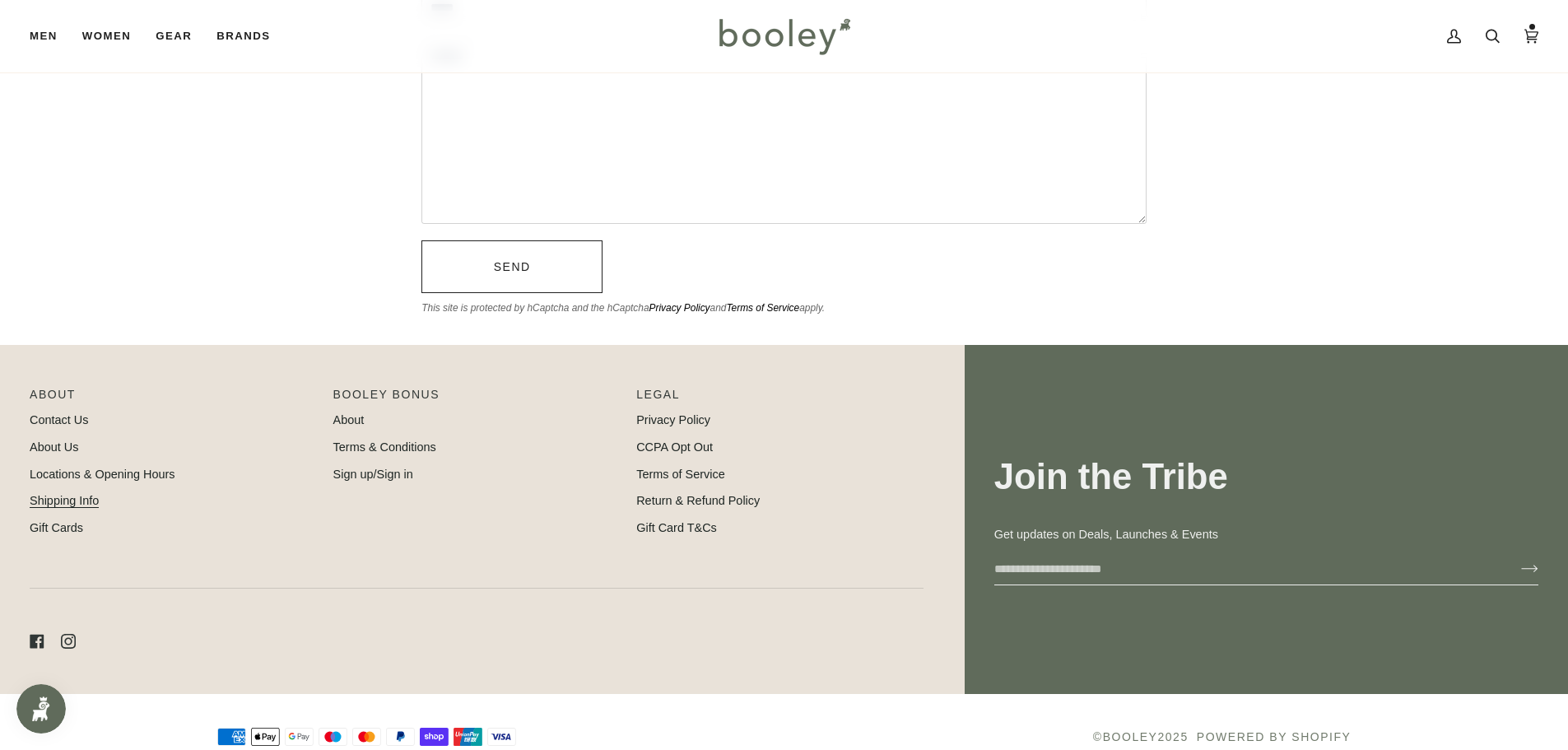
click at [56, 501] on link "Shipping Info" at bounding box center [64, 501] width 69 height 14
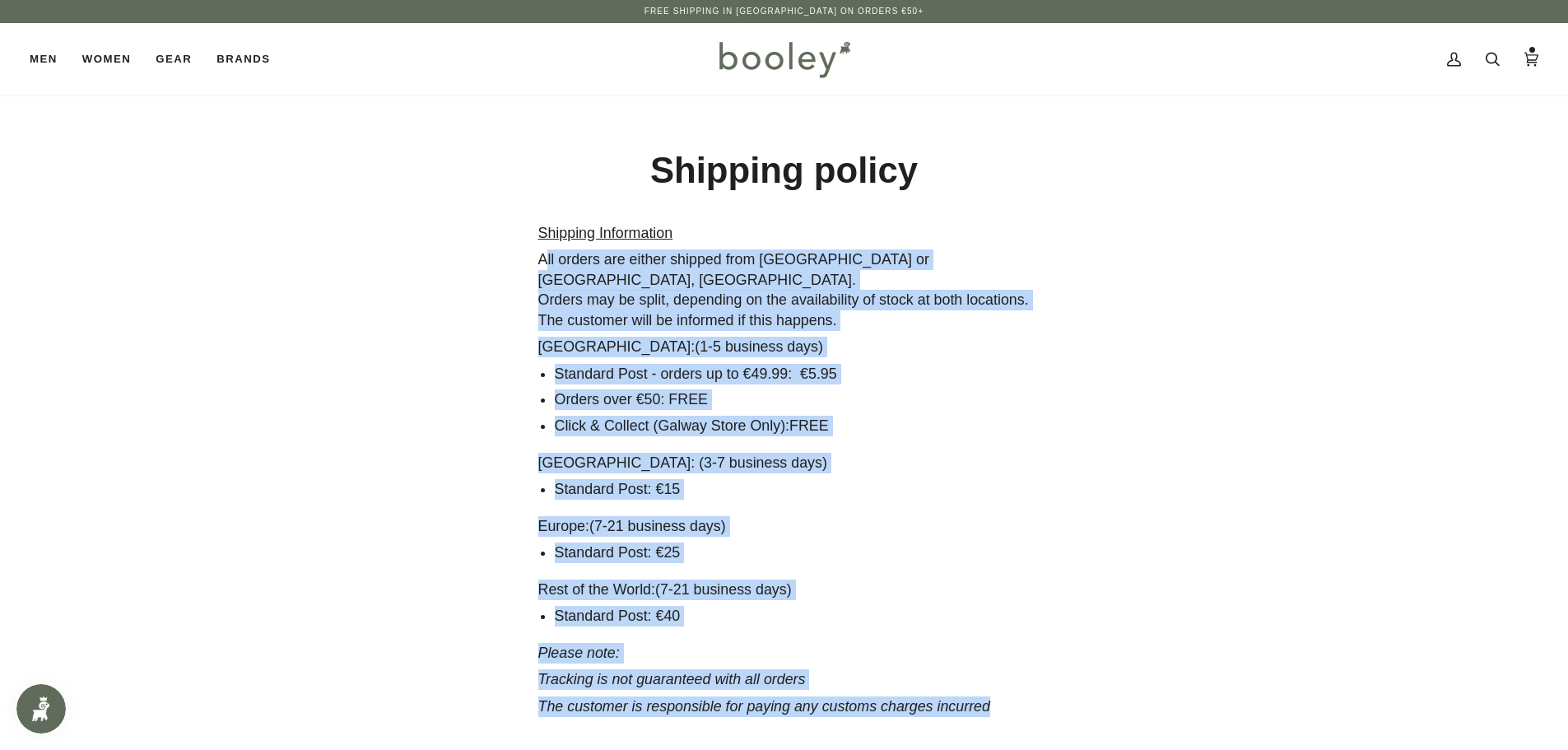
drag, startPoint x: 658, startPoint y: 260, endPoint x: 1008, endPoint y: 648, distance: 522.5
click at [1031, 670] on div "Shipping policy Shipping Information All orders are either shipped from [GEOGRA…" at bounding box center [784, 445] width 552 height 700
click at [900, 389] on li "Orders over €50: FREE" at bounding box center [792, 400] width 476 height 20
click at [1537, 60] on icon at bounding box center [1531, 59] width 14 height 25
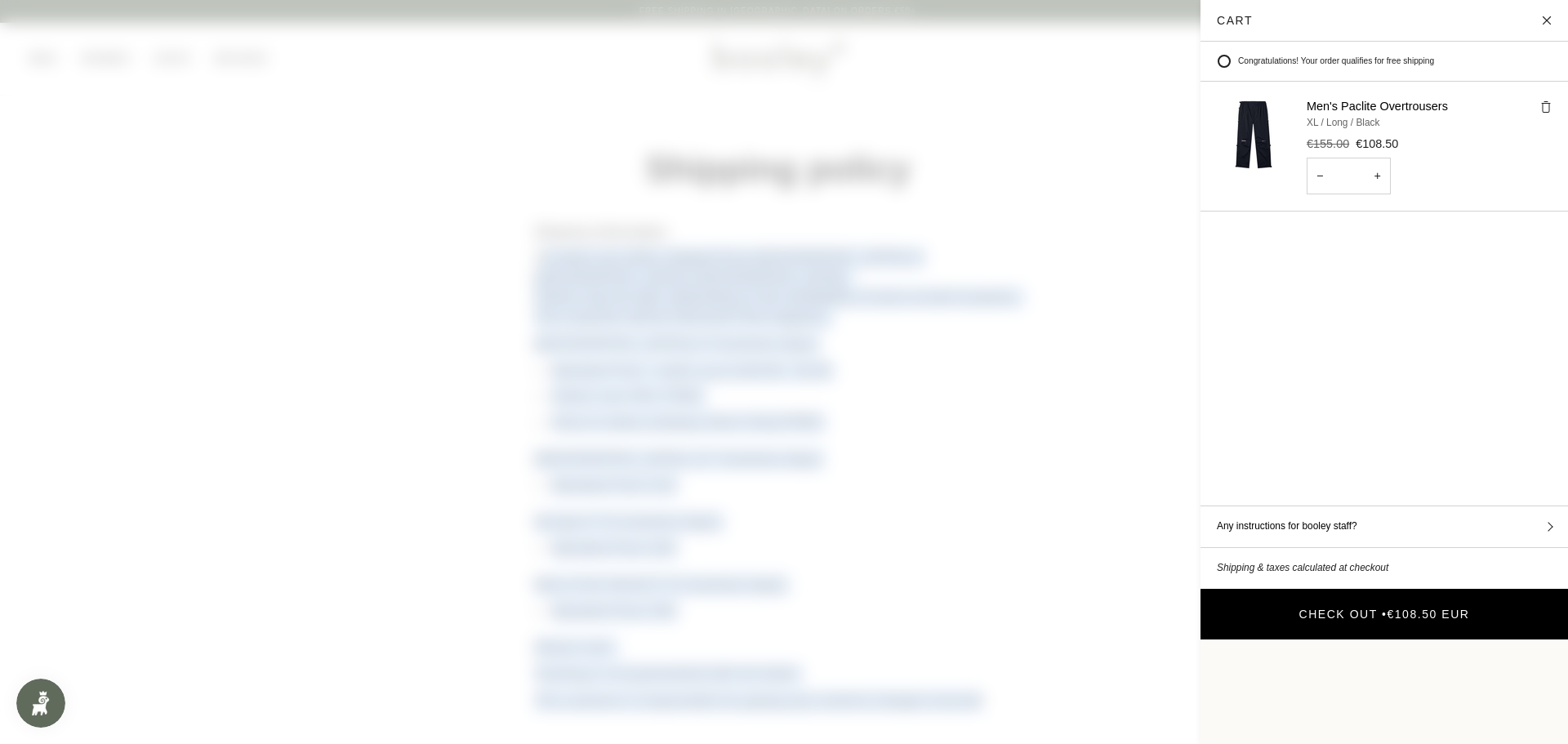
click at [1300, 588] on button "Check Out • €108.50 EUR" at bounding box center [1384, 614] width 367 height 50
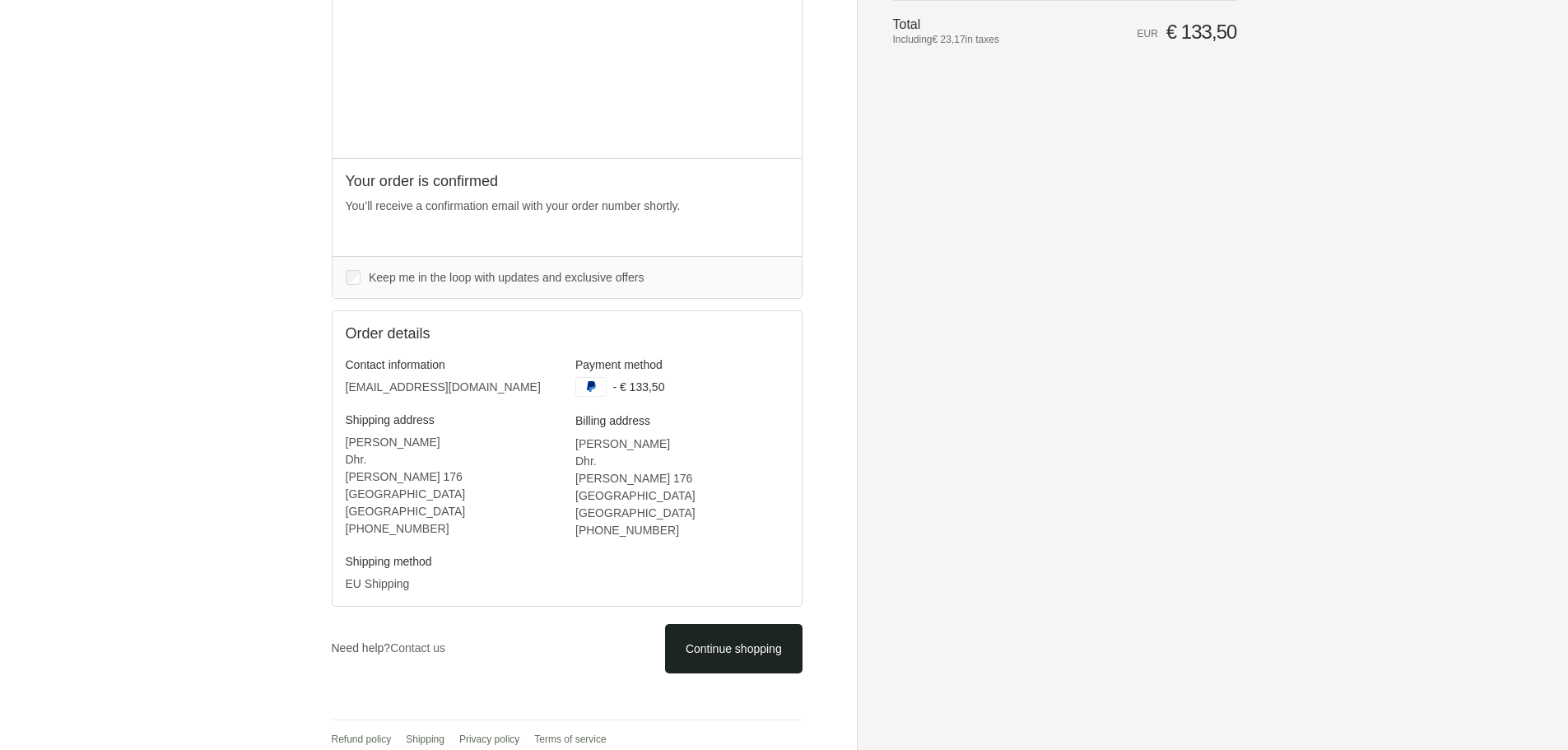
scroll to position [213, 0]
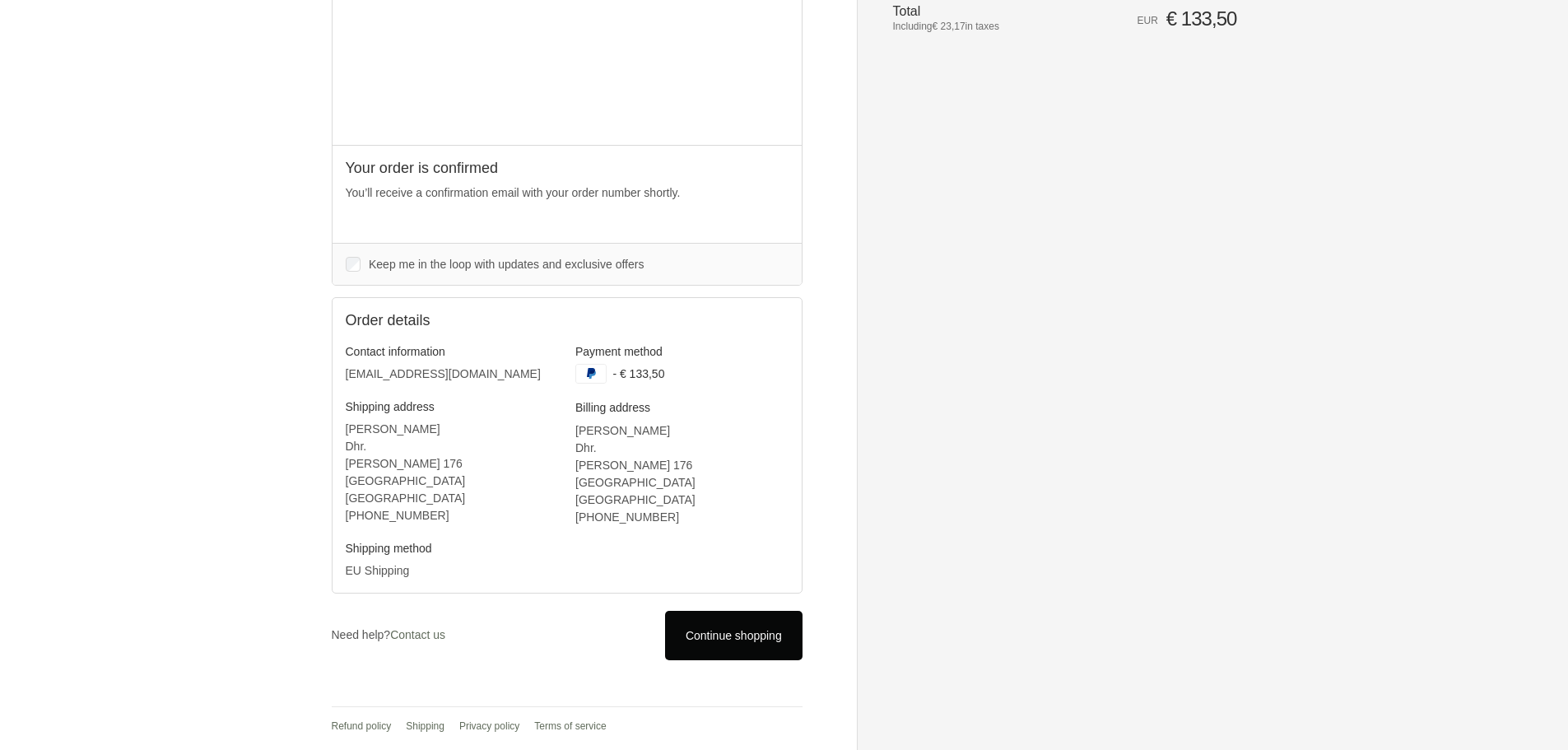
click at [727, 637] on icon at bounding box center [732, 635] width 16 height 16
